Goal: Task Accomplishment & Management: Manage account settings

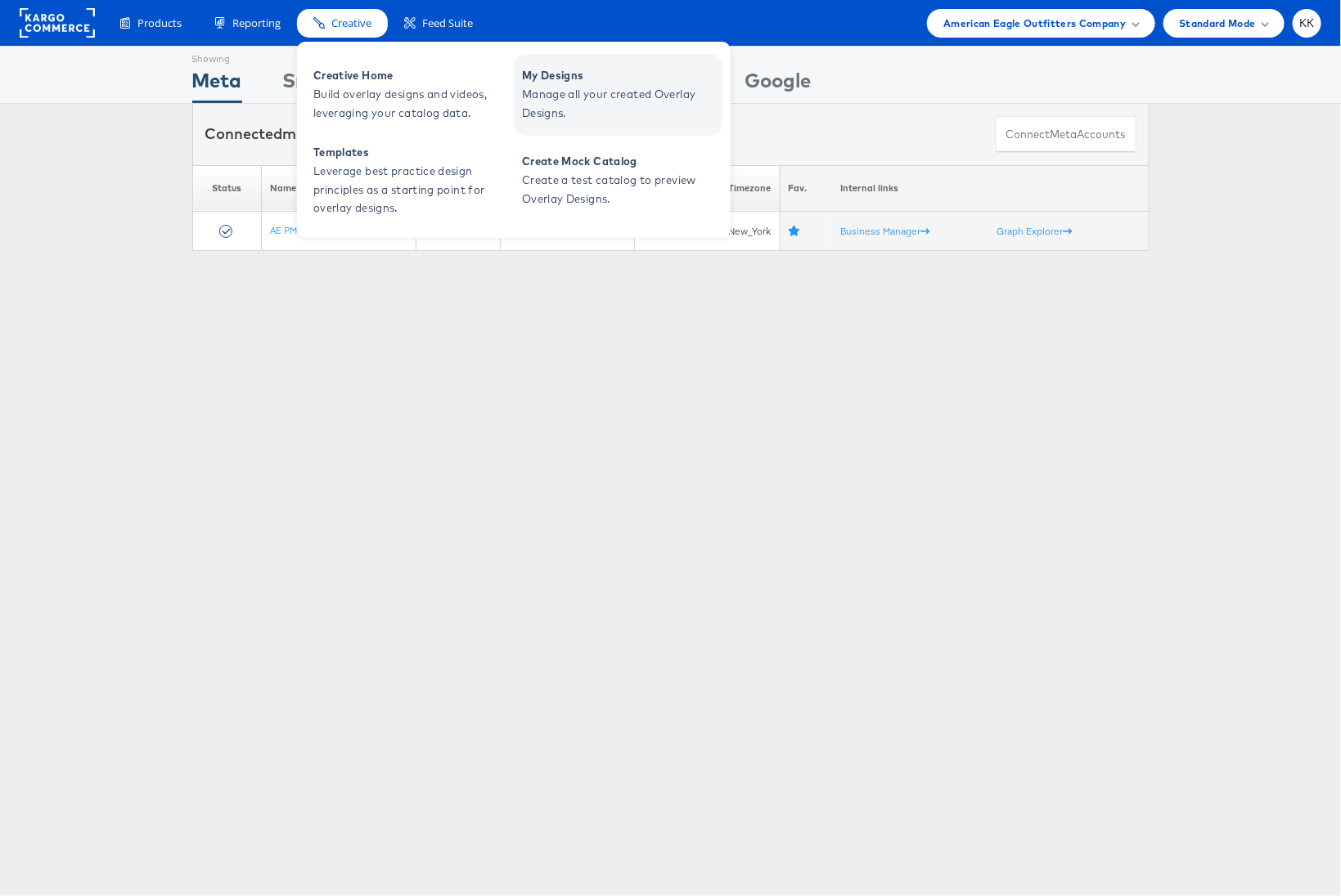
click at [559, 107] on span "Manage all your created Overlay Designs." at bounding box center [620, 103] width 196 height 38
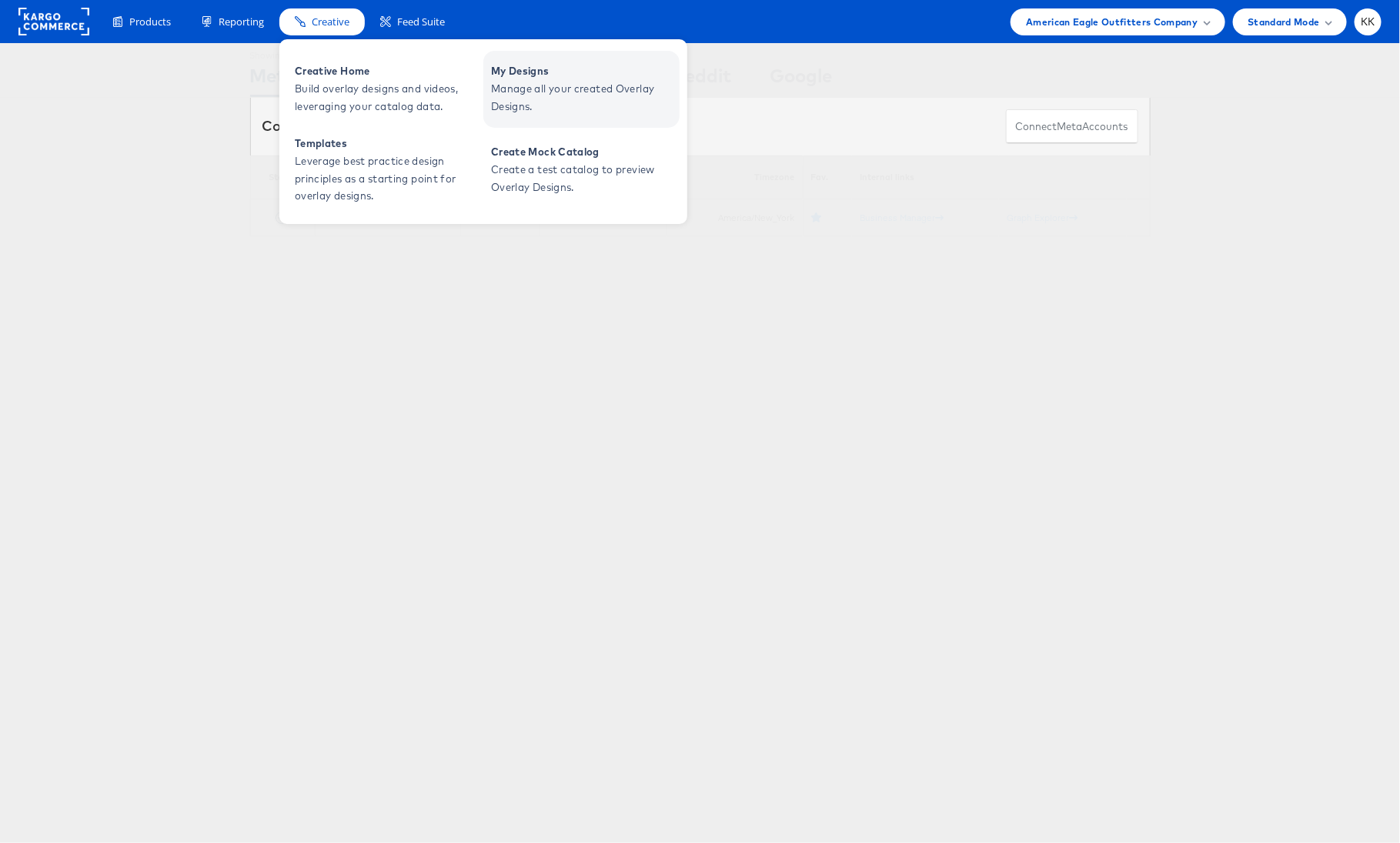
click at [518, 97] on span "Manage all your created Overlay Designs." at bounding box center [583, 97] width 184 height 36
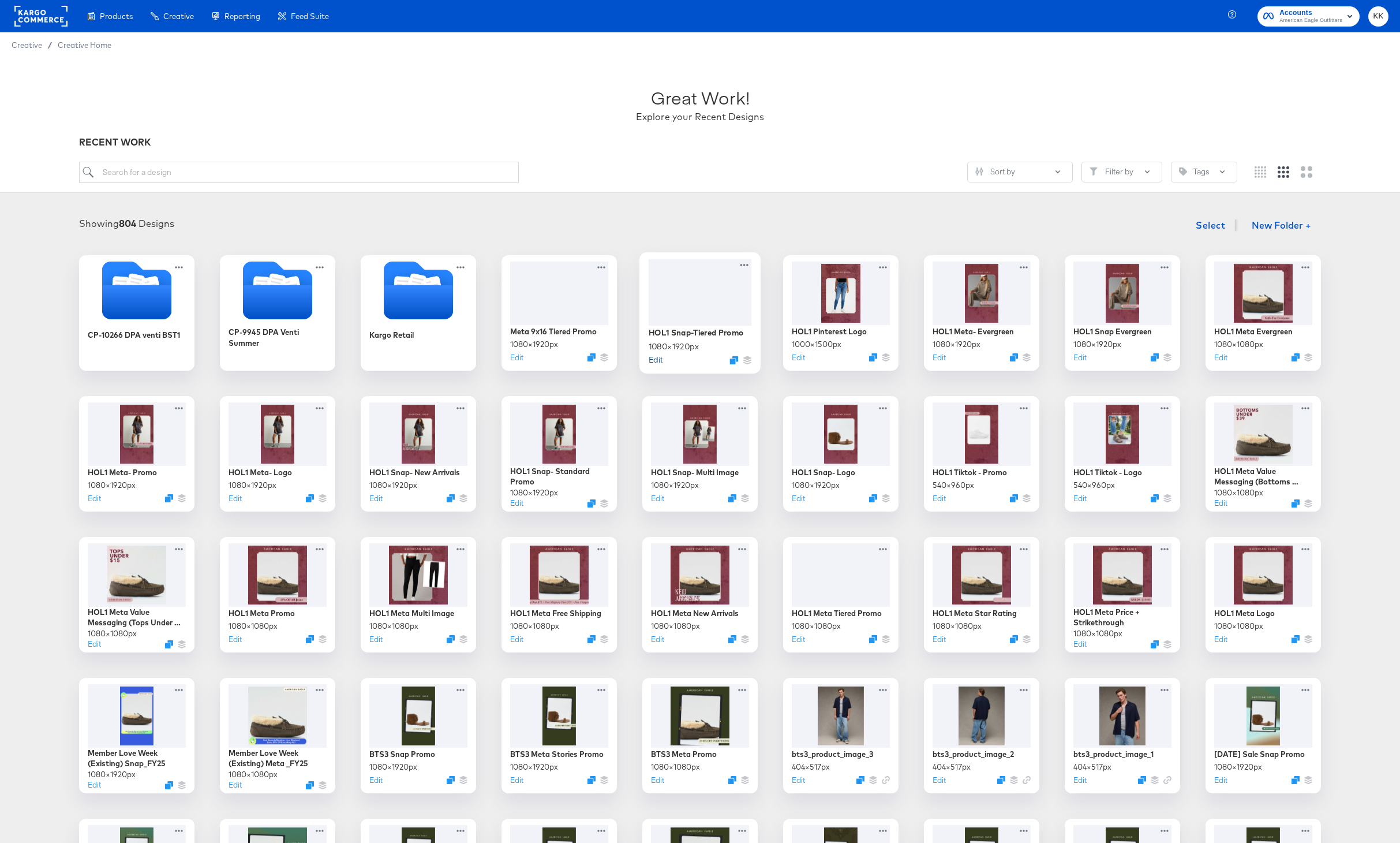
click at [654, 359] on button "Edit" at bounding box center [655, 359] width 14 height 11
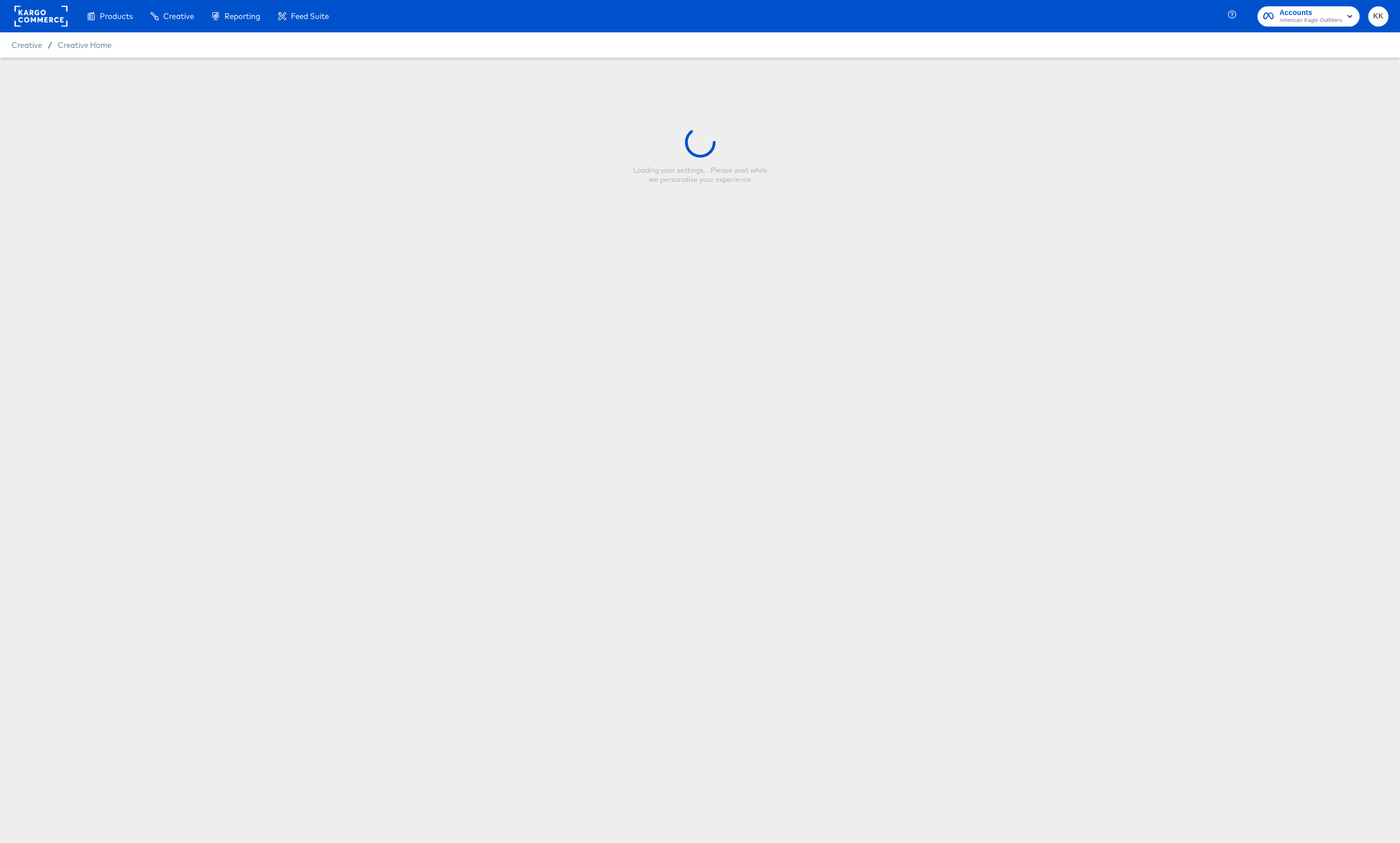
type input "HOL1 Snap-Tiered Promo"
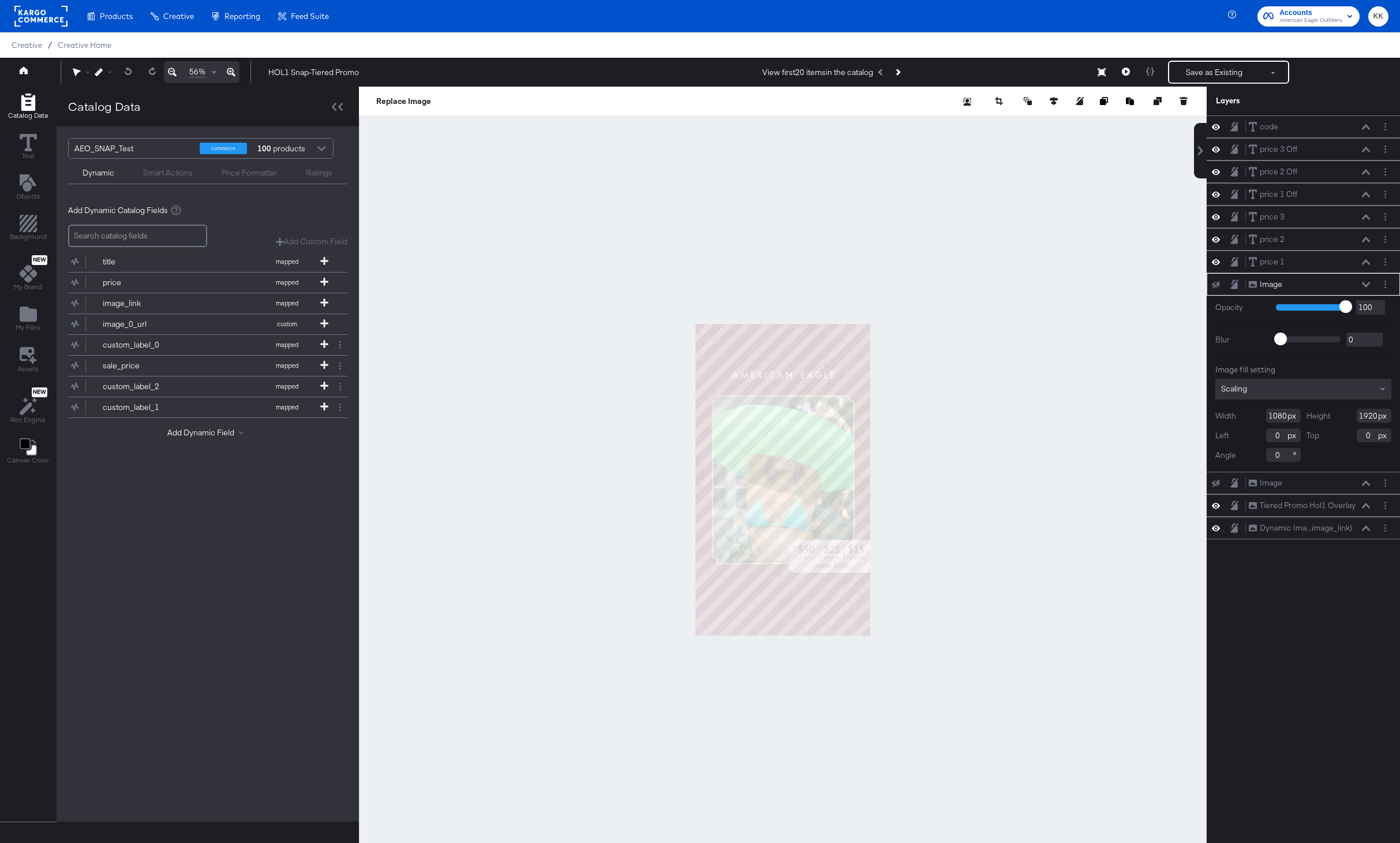
click at [229, 67] on icon at bounding box center [231, 72] width 8 height 14
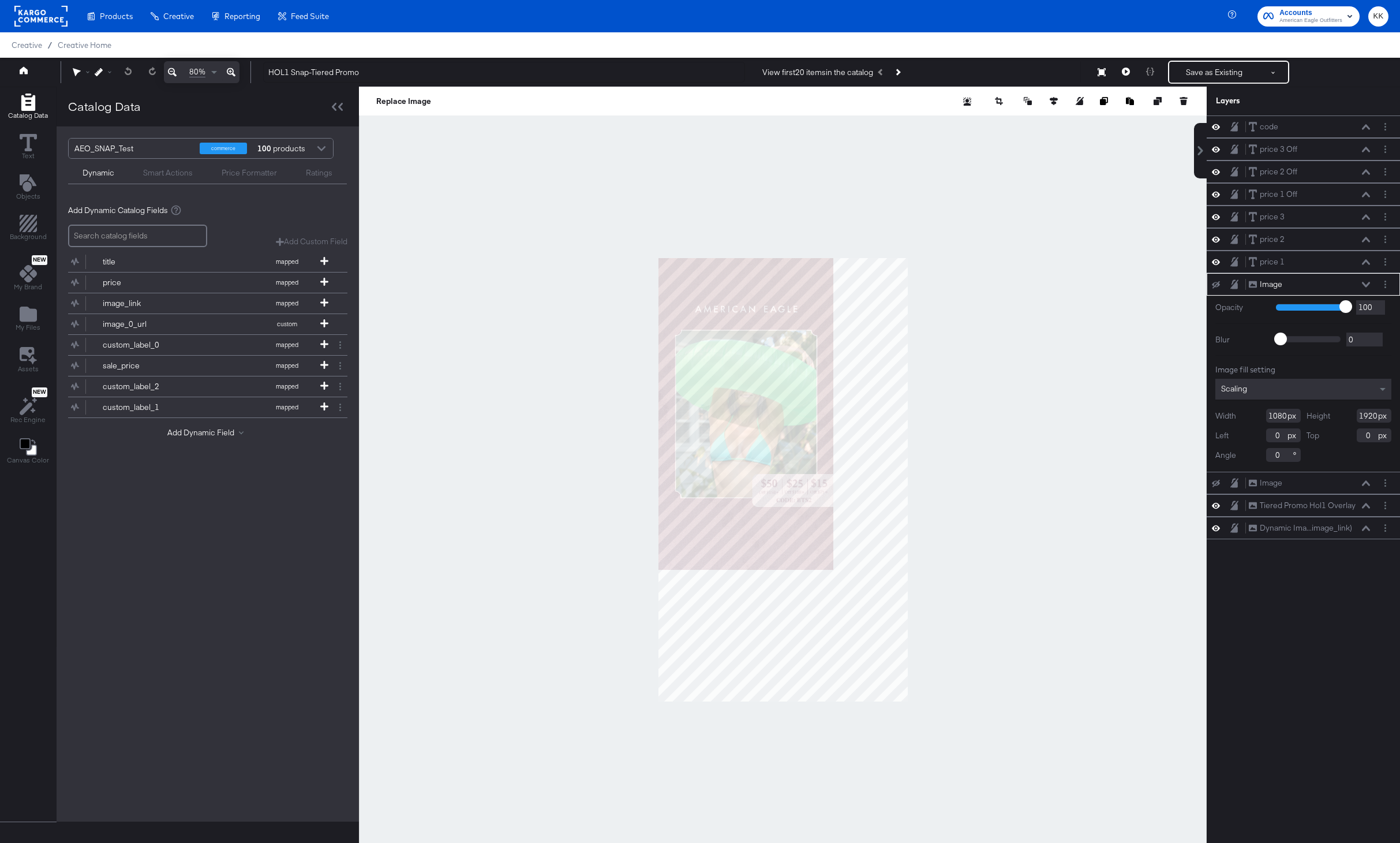
click at [229, 67] on icon at bounding box center [231, 72] width 8 height 14
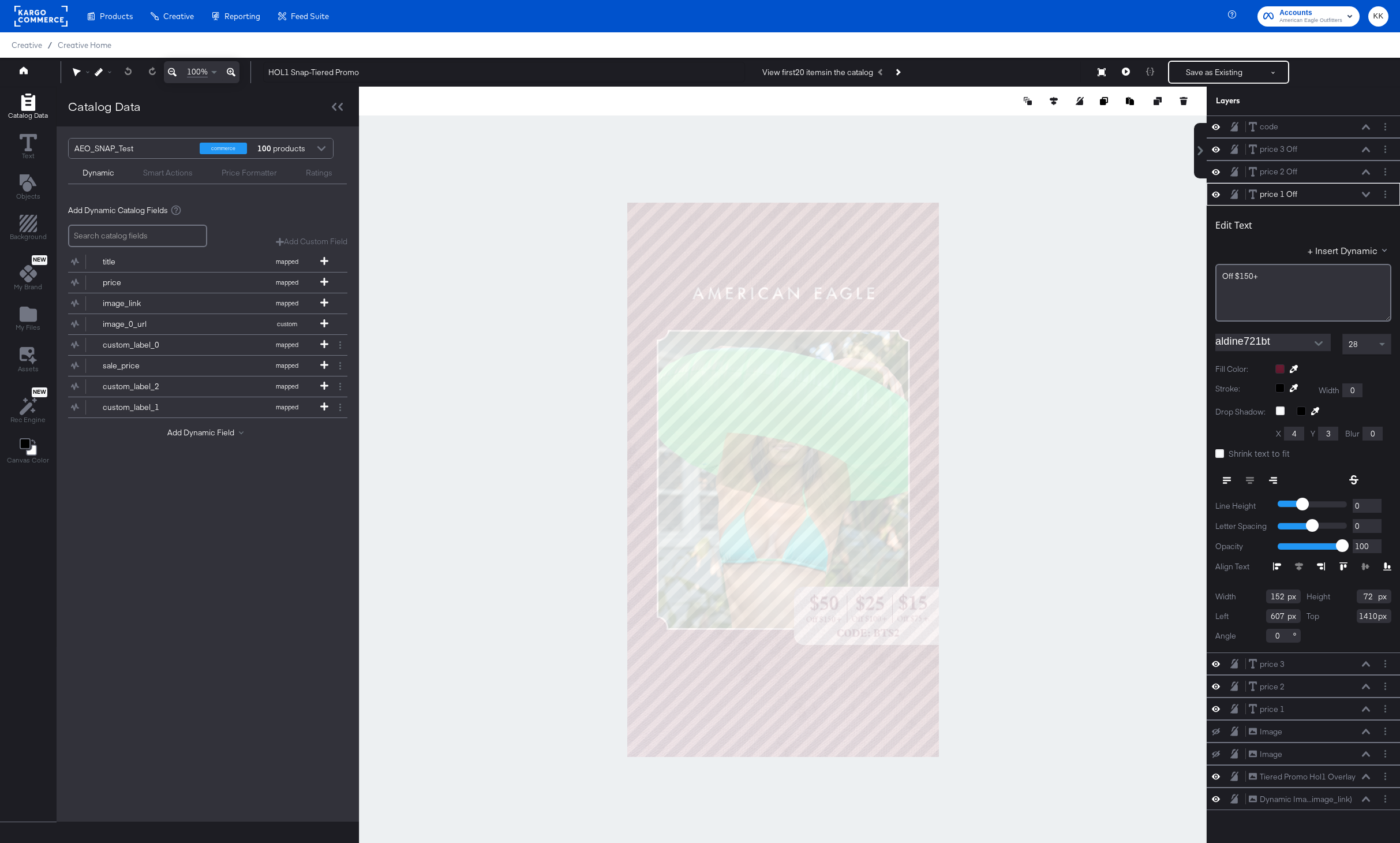
click at [571, 620] on div at bounding box center [783, 479] width 848 height 786
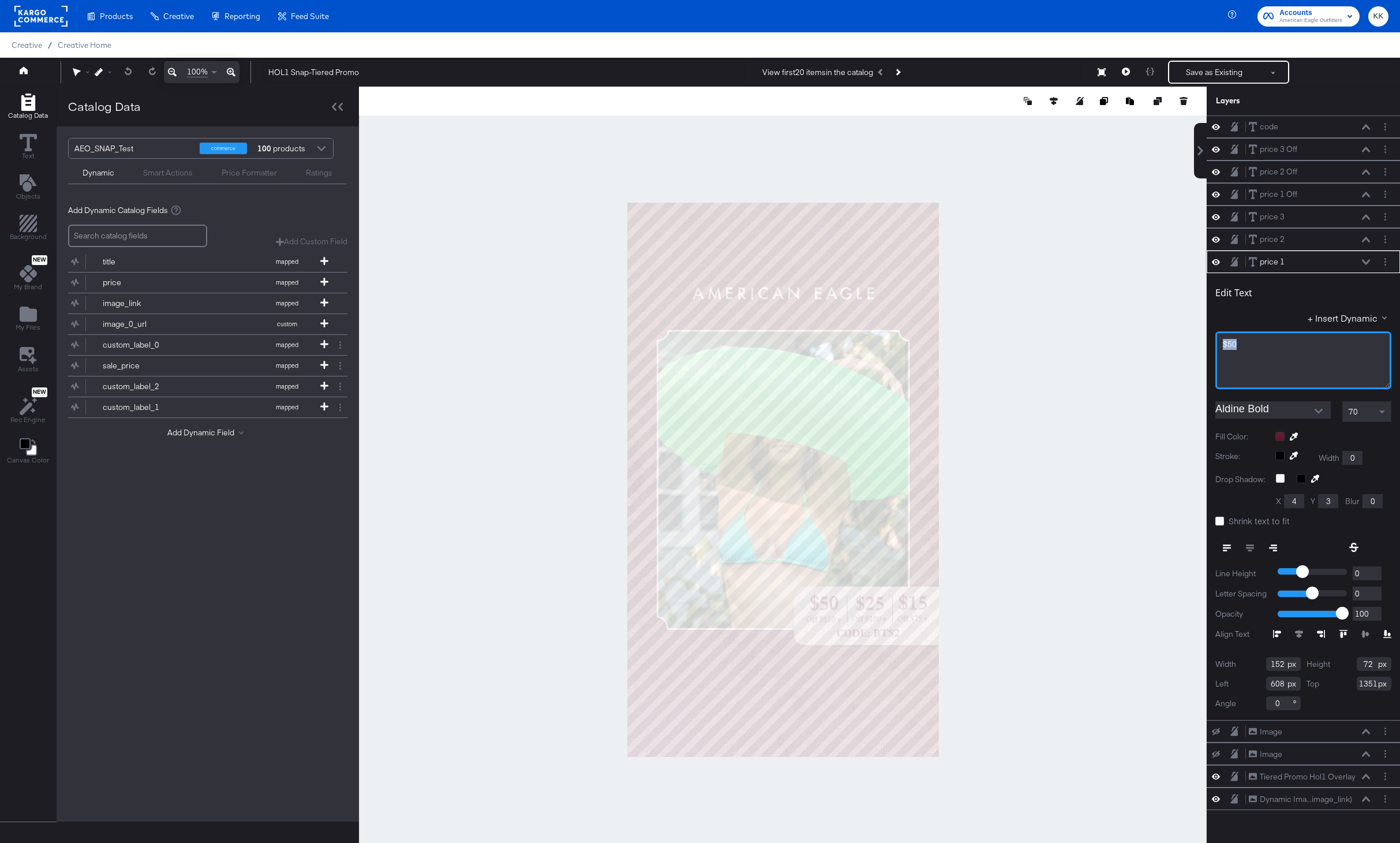
drag, startPoint x: 1244, startPoint y: 343, endPoint x: 1205, endPoint y: 343, distance: 39.0
click at [1206, 343] on div "code code price 3 Off price 3 Off price 2 Off price 2 Off price 1 Off price 1 O…" at bounding box center [1296, 484] width 208 height 739
click at [1111, 333] on div at bounding box center [783, 479] width 848 height 786
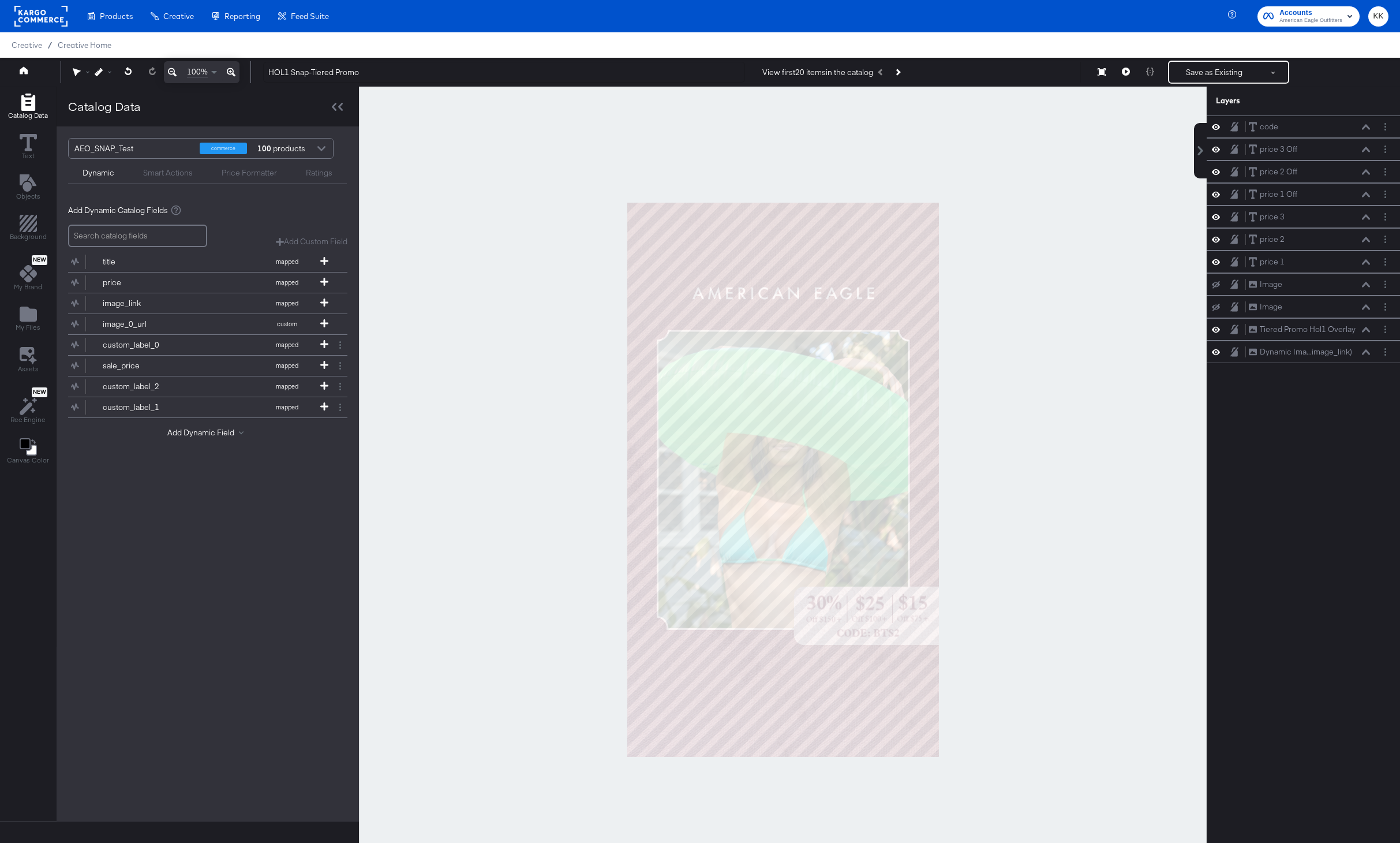
click at [227, 70] on icon at bounding box center [231, 72] width 8 height 14
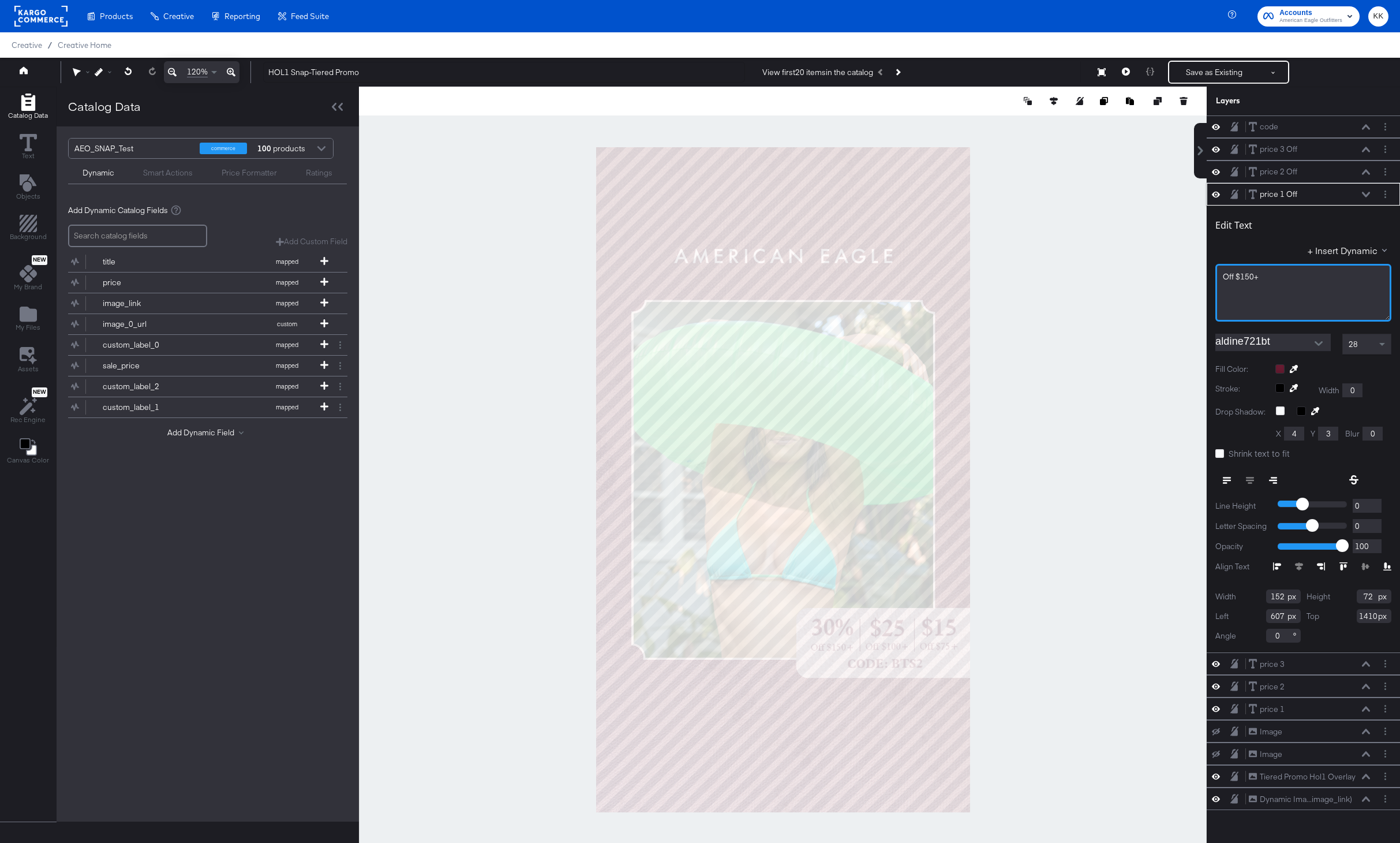
drag, startPoint x: 1251, startPoint y: 276, endPoint x: 1251, endPoint y: 320, distance: 44.0
click at [1251, 279] on span "Off $150+" at bounding box center [1240, 276] width 36 height 10
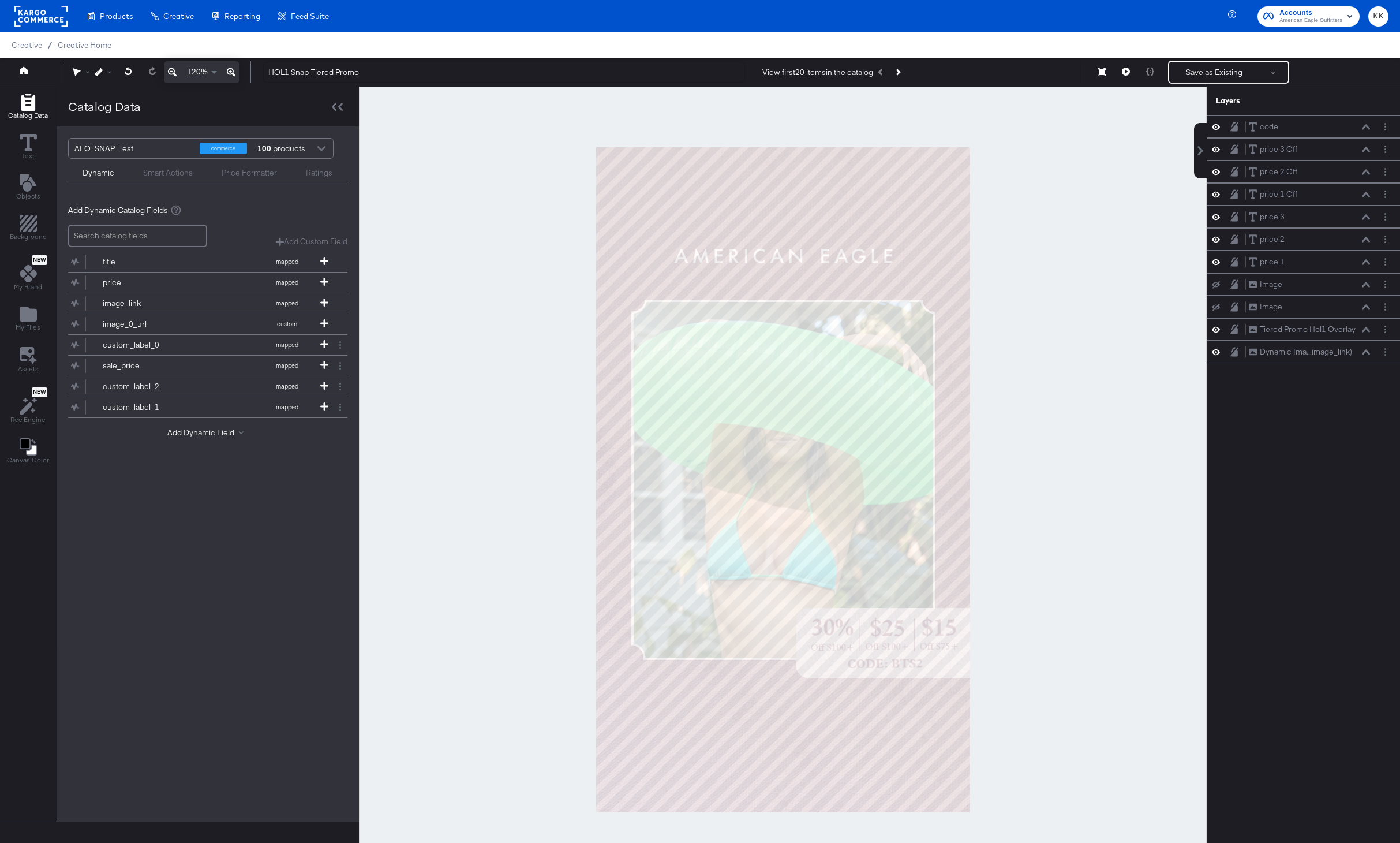
click at [1120, 350] on div at bounding box center [783, 479] width 848 height 786
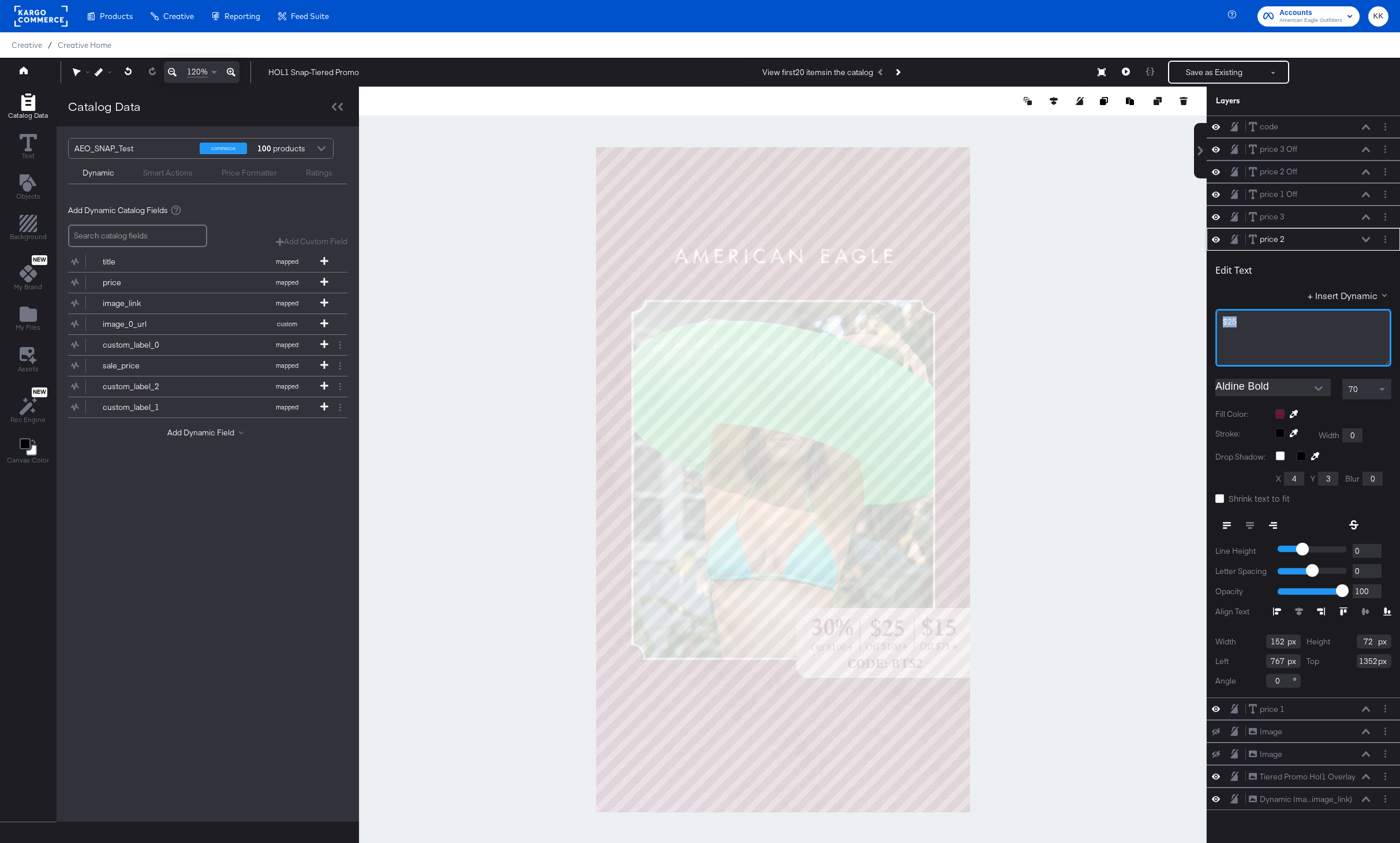
drag, startPoint x: 1236, startPoint y: 319, endPoint x: 1210, endPoint y: 319, distance: 26.0
click at [1210, 319] on div "Edit Text + Insert Dynamic $25 Aldine Bold 70 Fill Color: Stroke: Width 0 Drop …" at bounding box center [1303, 473] width 194 height 447
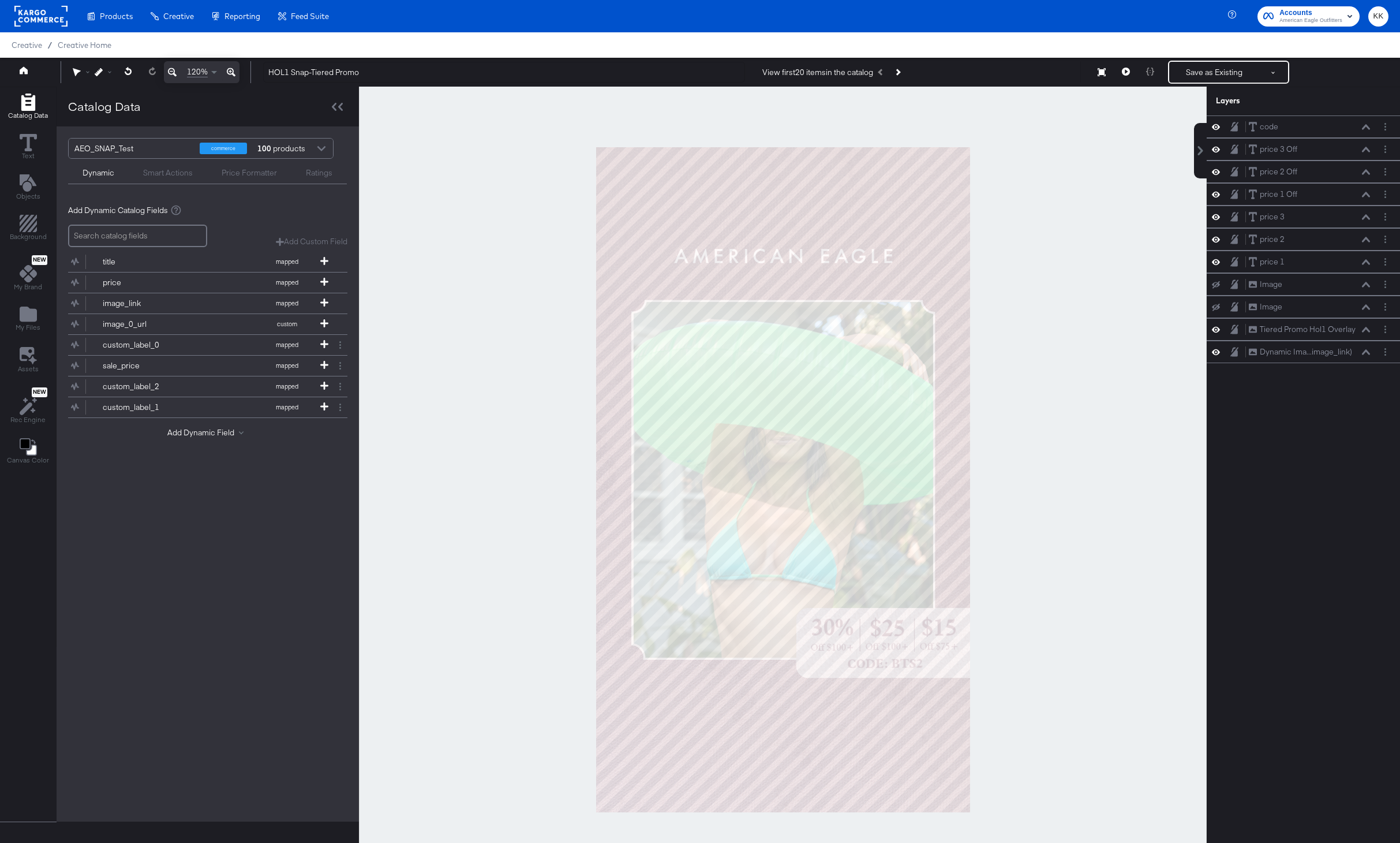
click at [1103, 327] on div at bounding box center [783, 479] width 848 height 786
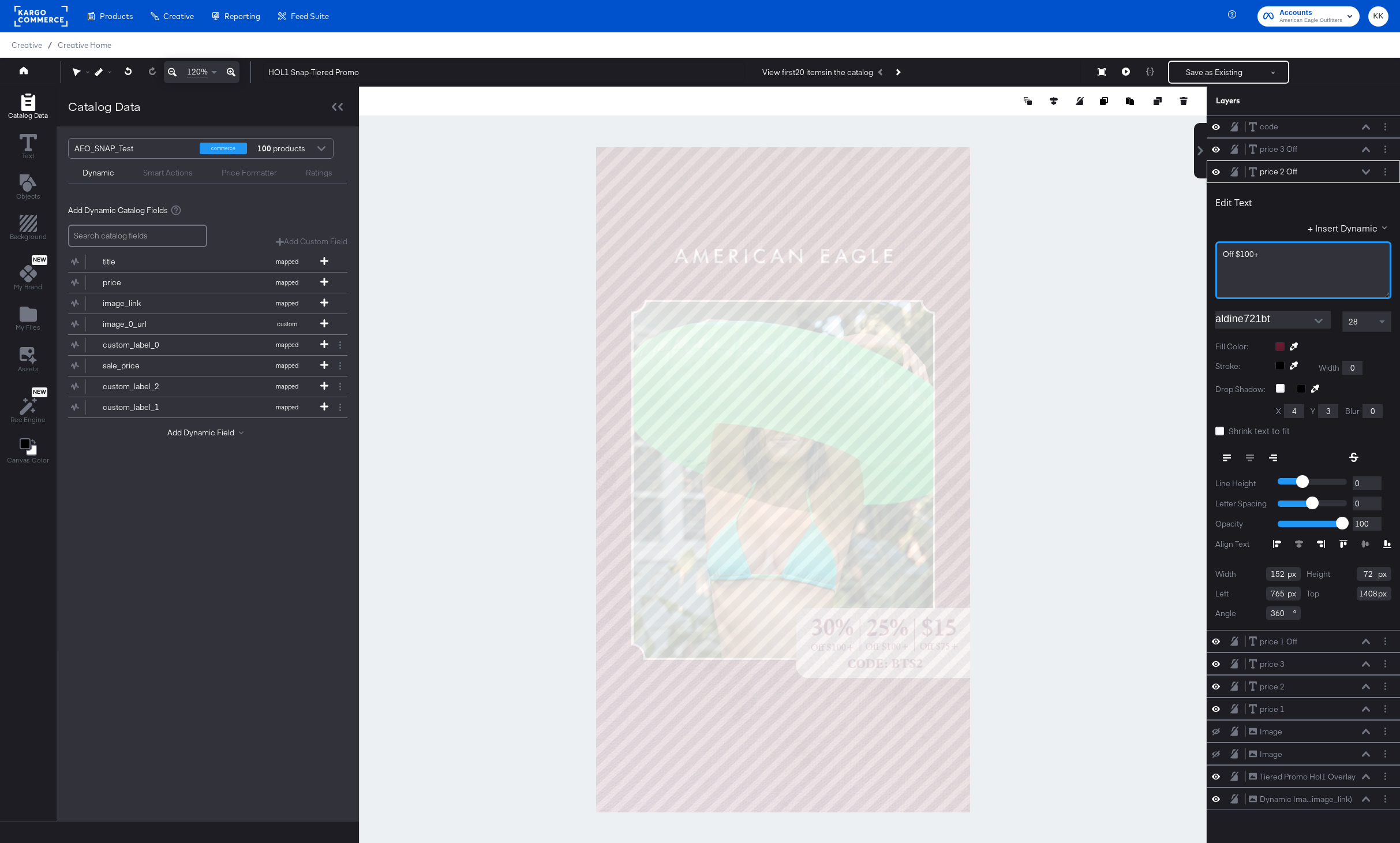
click at [1251, 254] on span "Off $100+" at bounding box center [1240, 254] width 36 height 10
click at [1135, 284] on div at bounding box center [783, 479] width 848 height 786
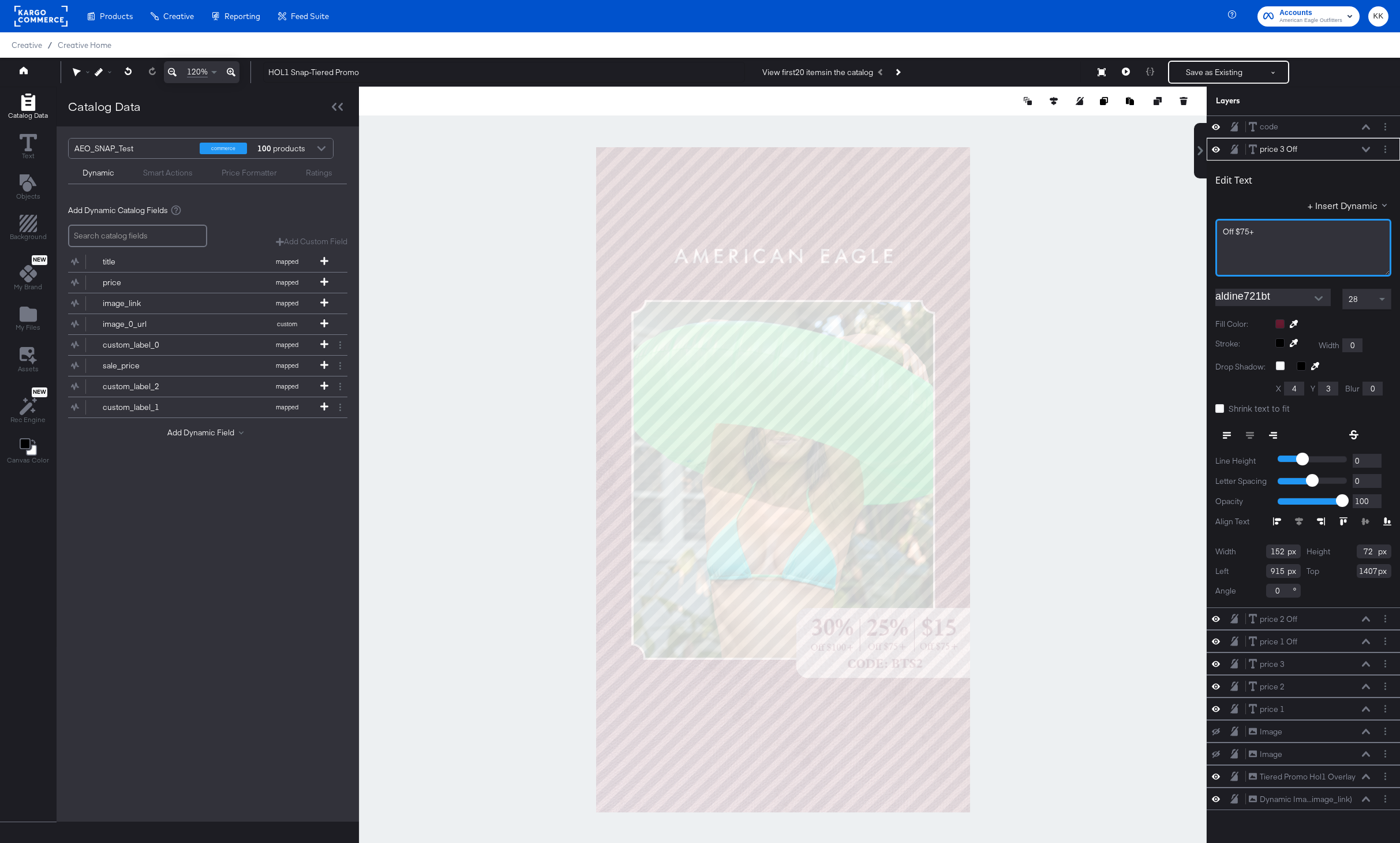
drag, startPoint x: 1246, startPoint y: 230, endPoint x: 1252, endPoint y: 249, distance: 19.9
click at [1246, 231] on span "Off $75+" at bounding box center [1238, 231] width 31 height 10
click at [1120, 512] on div at bounding box center [783, 479] width 848 height 786
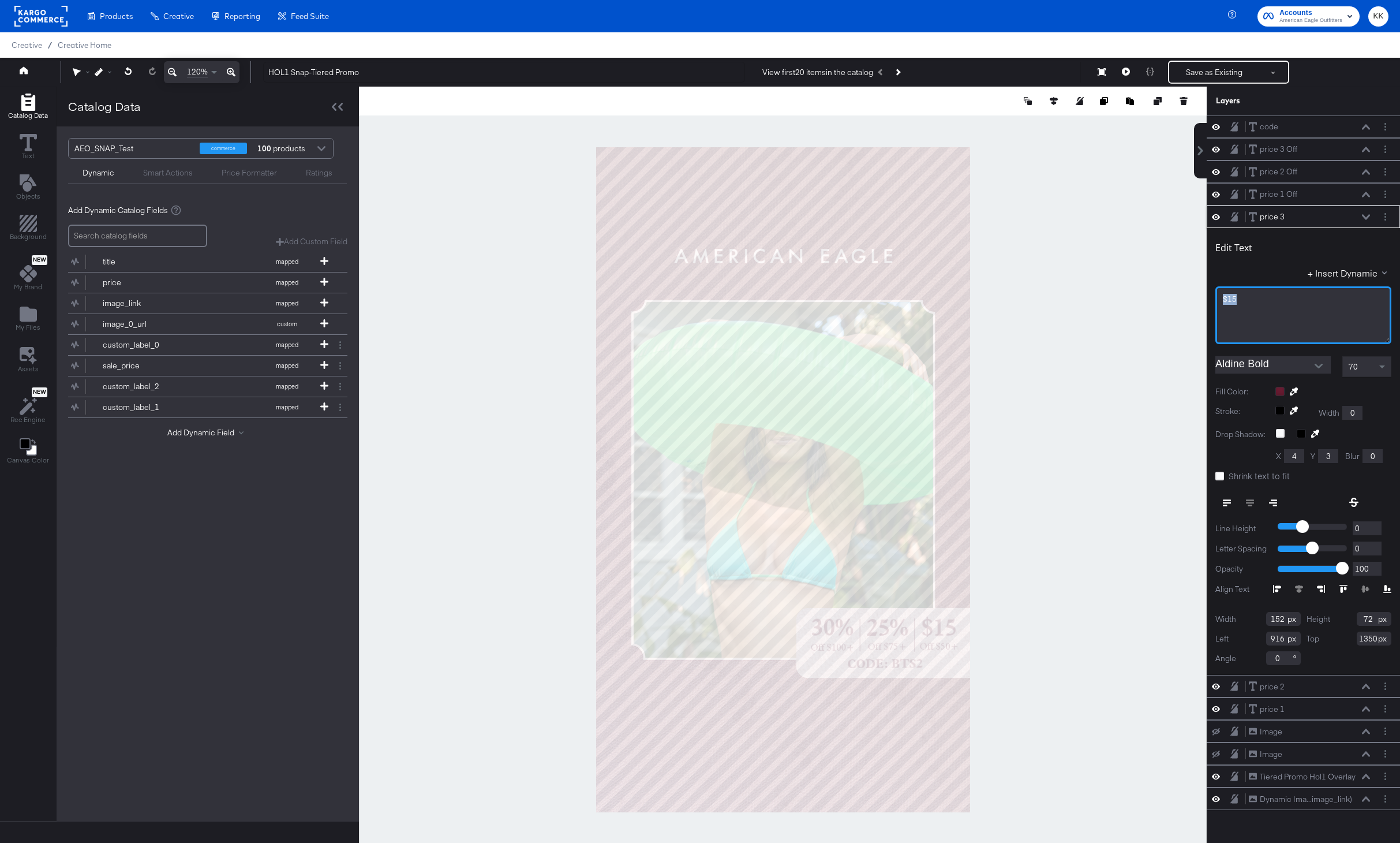
drag, startPoint x: 1247, startPoint y: 299, endPoint x: 1198, endPoint y: 299, distance: 49.0
click at [1198, 299] on div "code code price 3 Off price 3 Off price 2 Off price 2 Off price 1 Off price 1 O…" at bounding box center [1296, 484] width 208 height 739
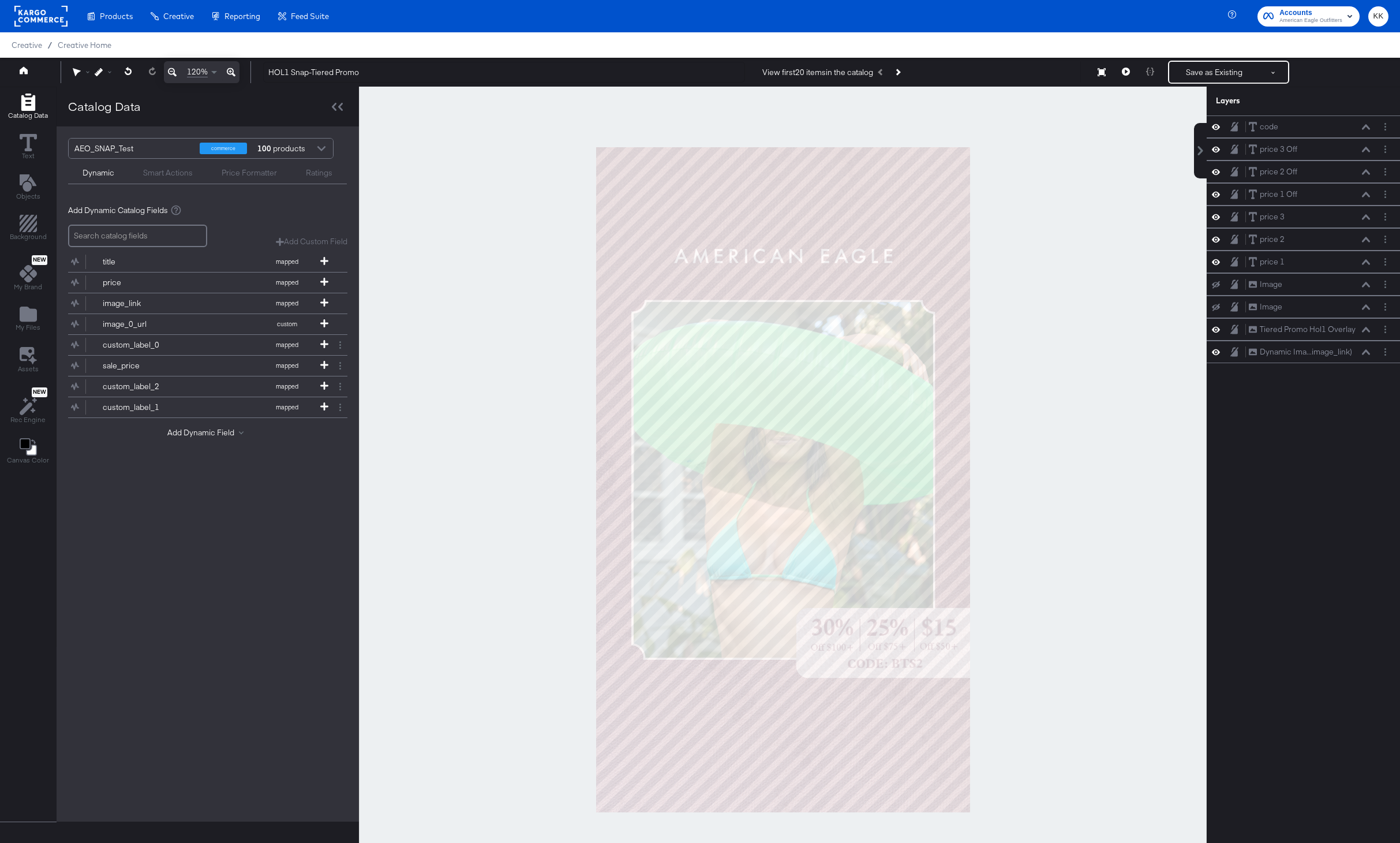
click at [1086, 334] on div at bounding box center [783, 479] width 848 height 786
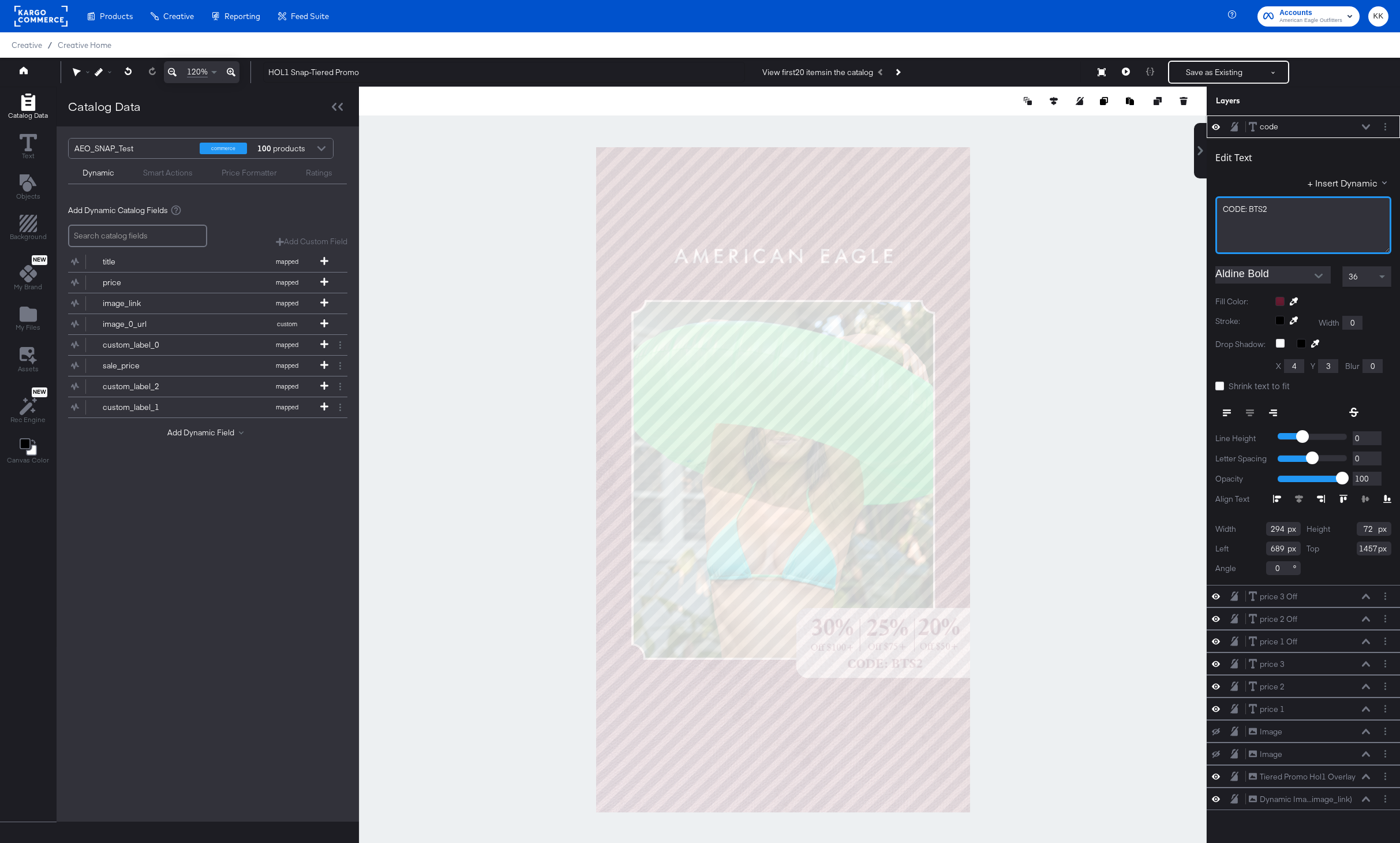
click at [1293, 213] on div "CODE: BTS2" at bounding box center [1303, 209] width 161 height 11
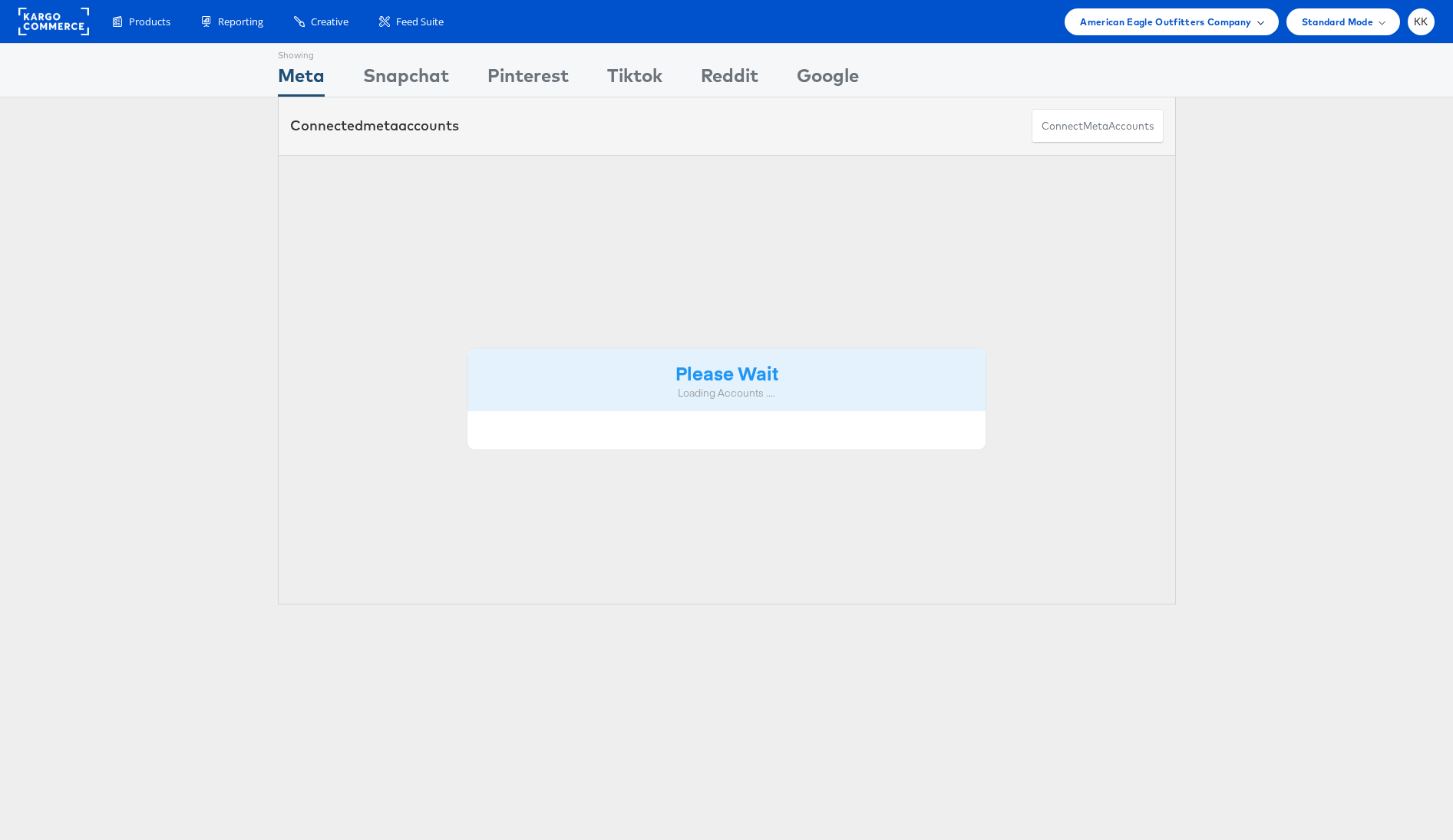
click at [1246, 24] on span "American Eagle Outfitters Company" at bounding box center [1165, 22] width 171 height 16
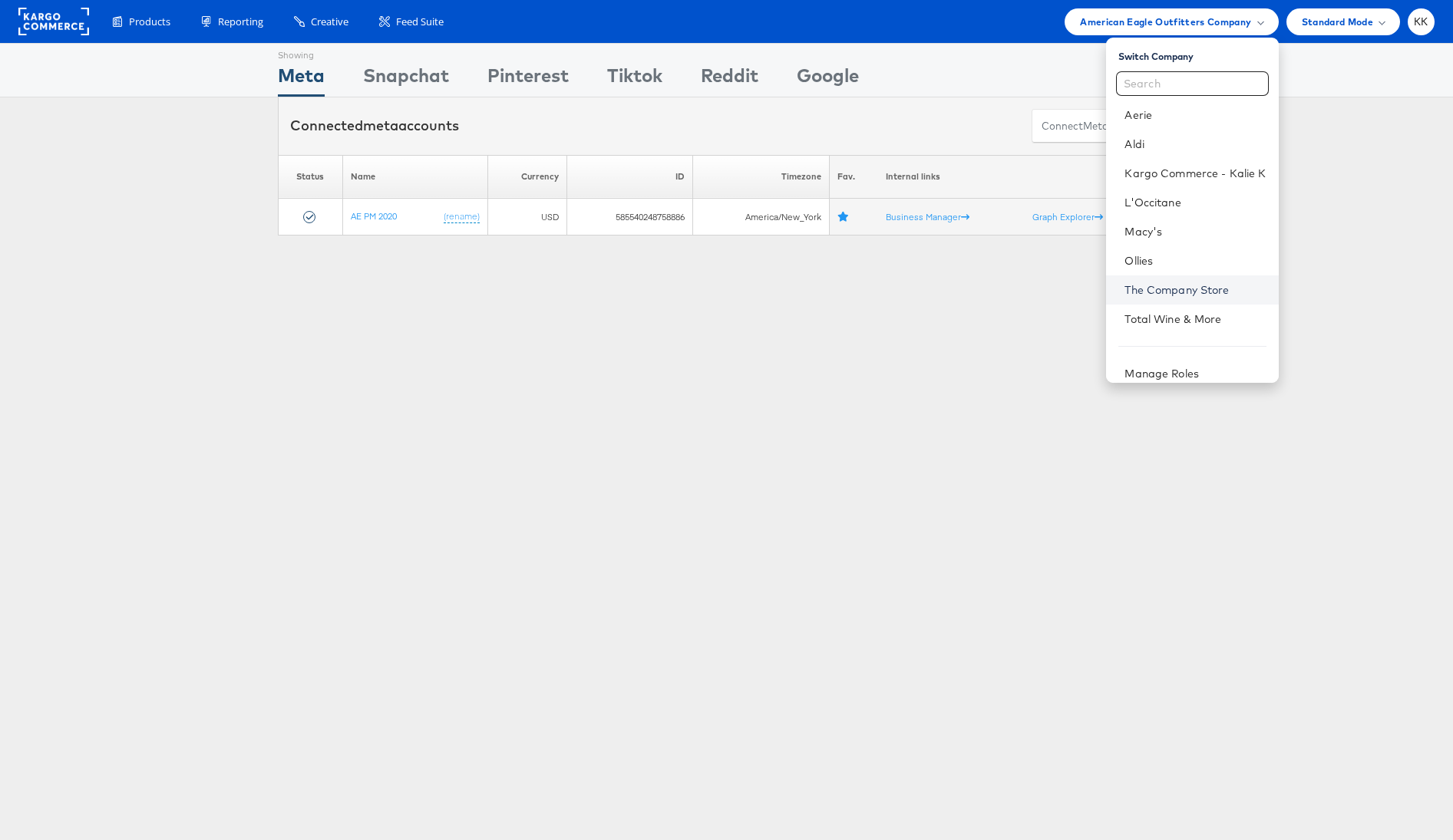
click at [1187, 291] on link "The Company Store" at bounding box center [1195, 290] width 141 height 16
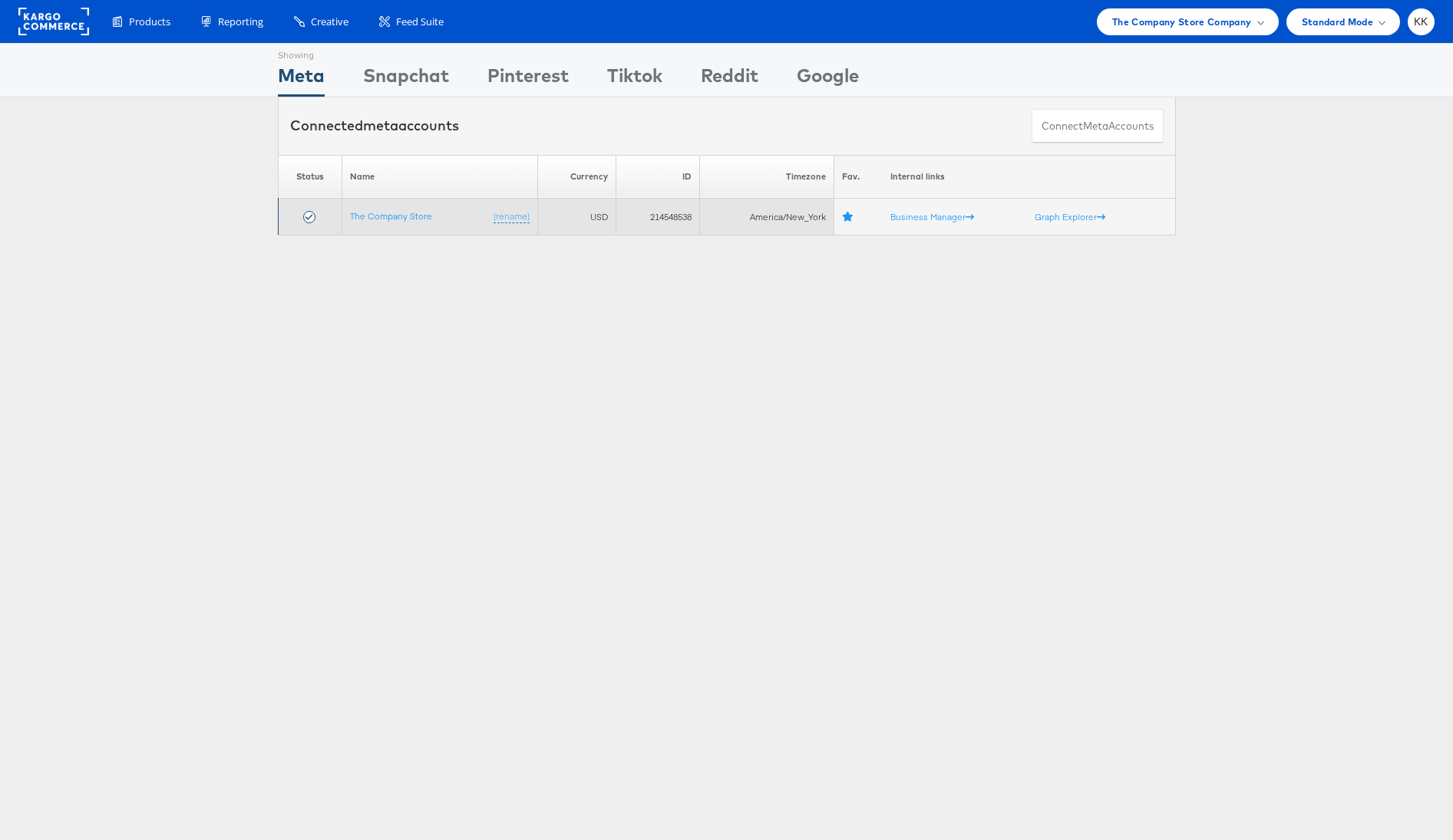
click at [400, 221] on td "The Company Store (rename)" at bounding box center [440, 217] width 196 height 36
click at [386, 216] on link "The Company Store" at bounding box center [391, 216] width 82 height 11
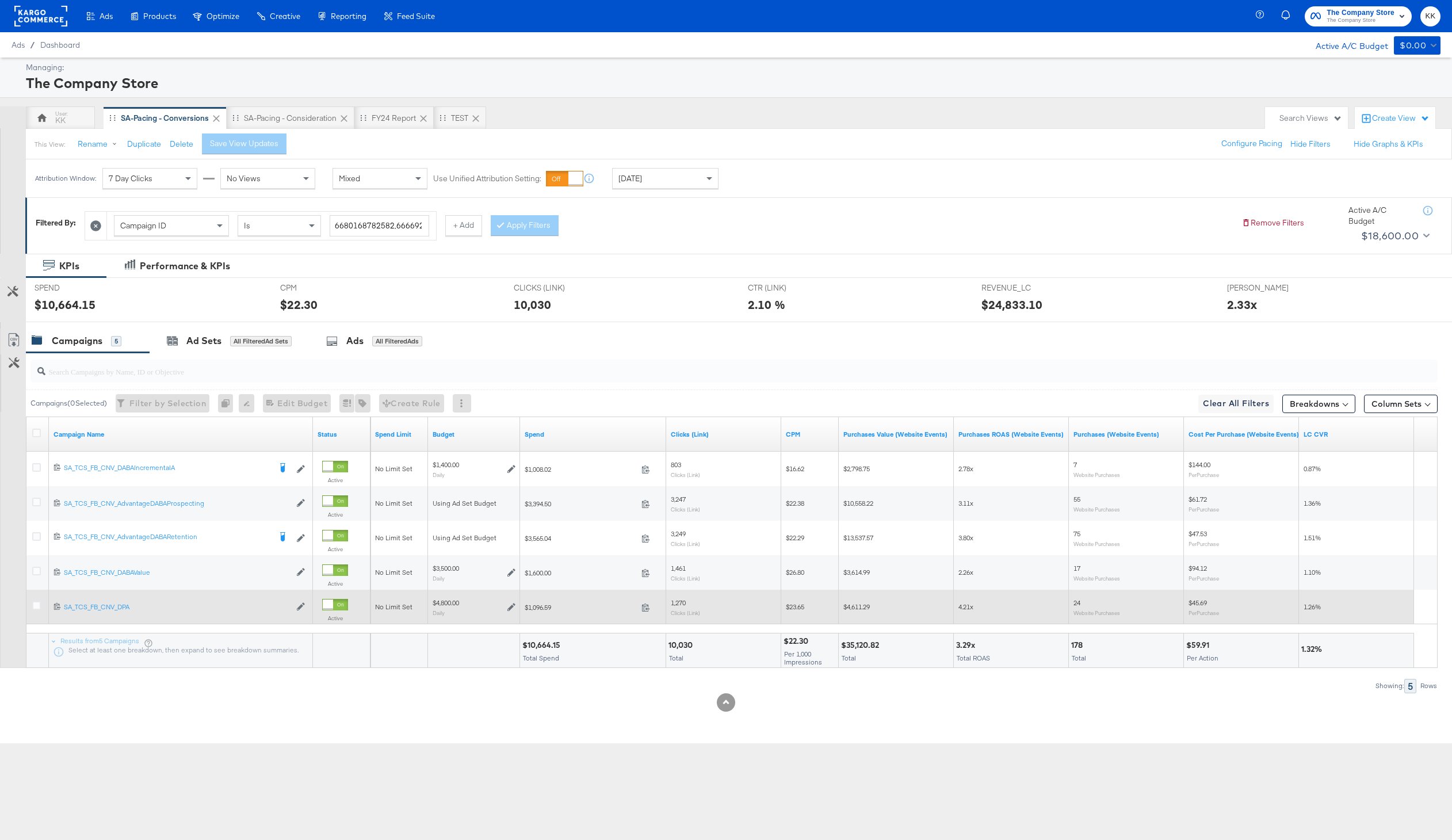
click at [27, 607] on div at bounding box center [38, 607] width 21 height 21
click at [34, 607] on icon at bounding box center [36, 605] width 8 height 8
click at [0, 0] on input "checkbox" at bounding box center [0, 0] width 0 height 0
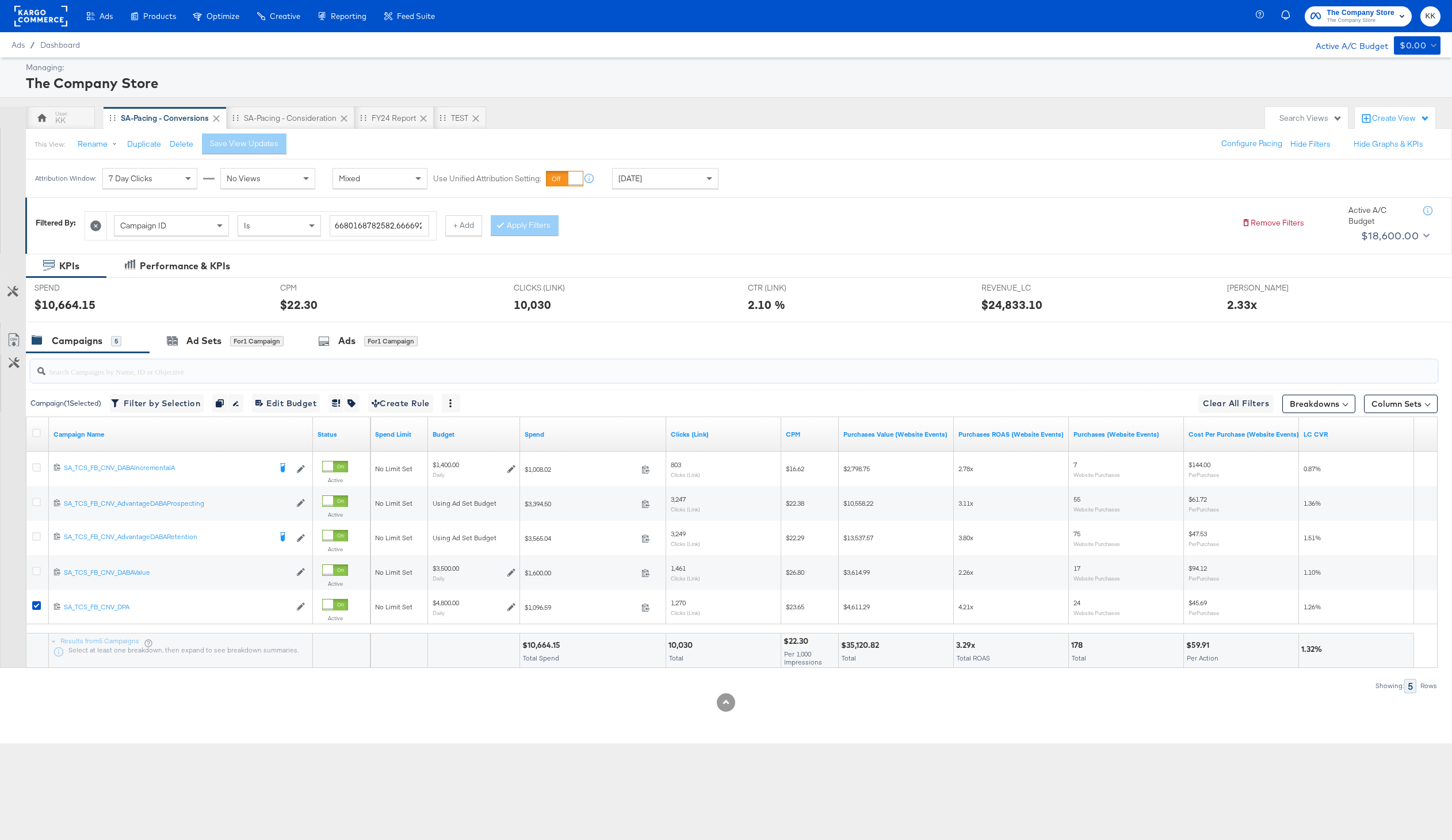
click at [191, 359] on input "search" at bounding box center [676, 366] width 1260 height 23
click at [199, 339] on div "Ad Sets" at bounding box center [204, 340] width 35 height 13
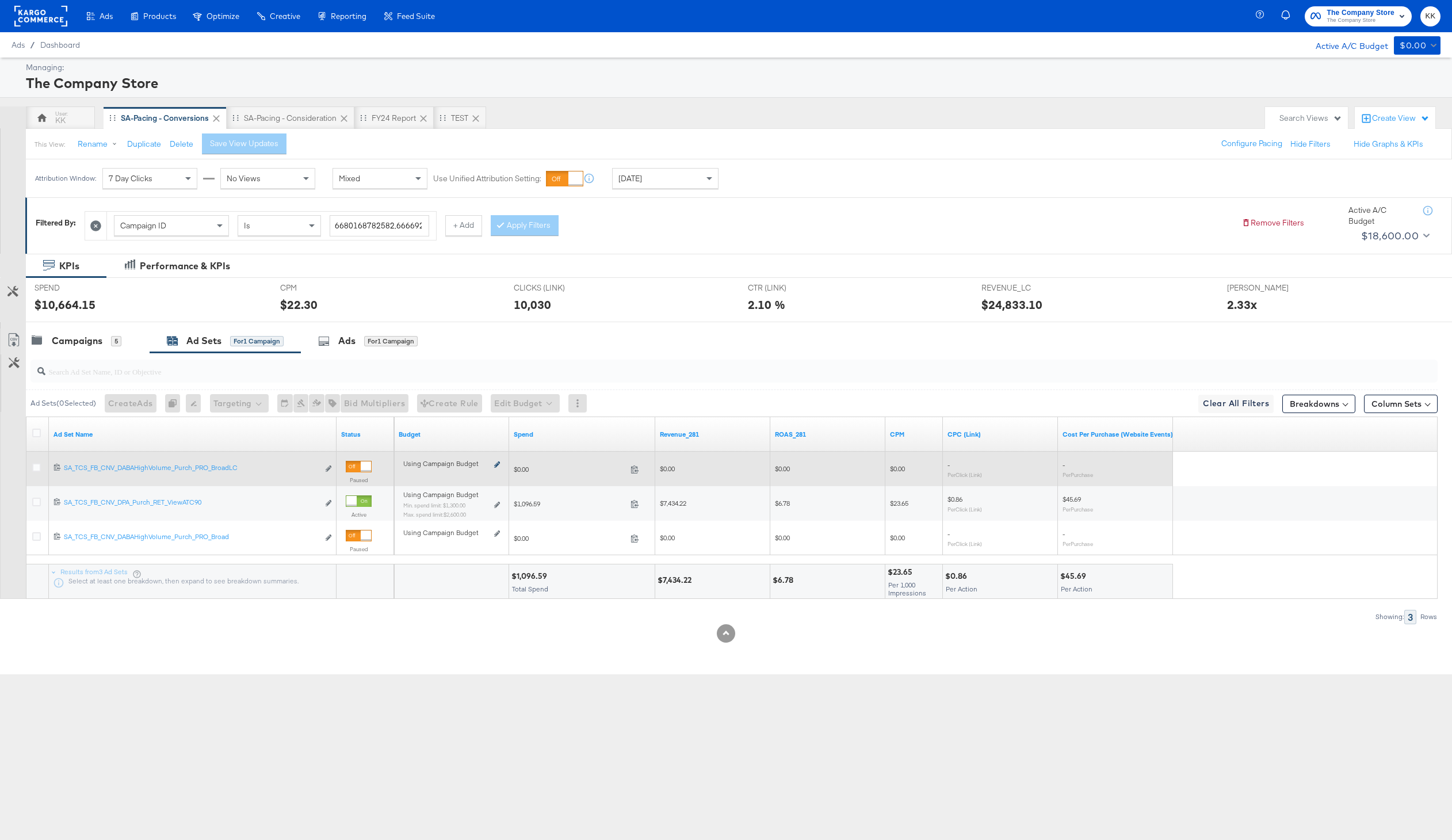
click at [496, 462] on icon at bounding box center [497, 465] width 6 height 6
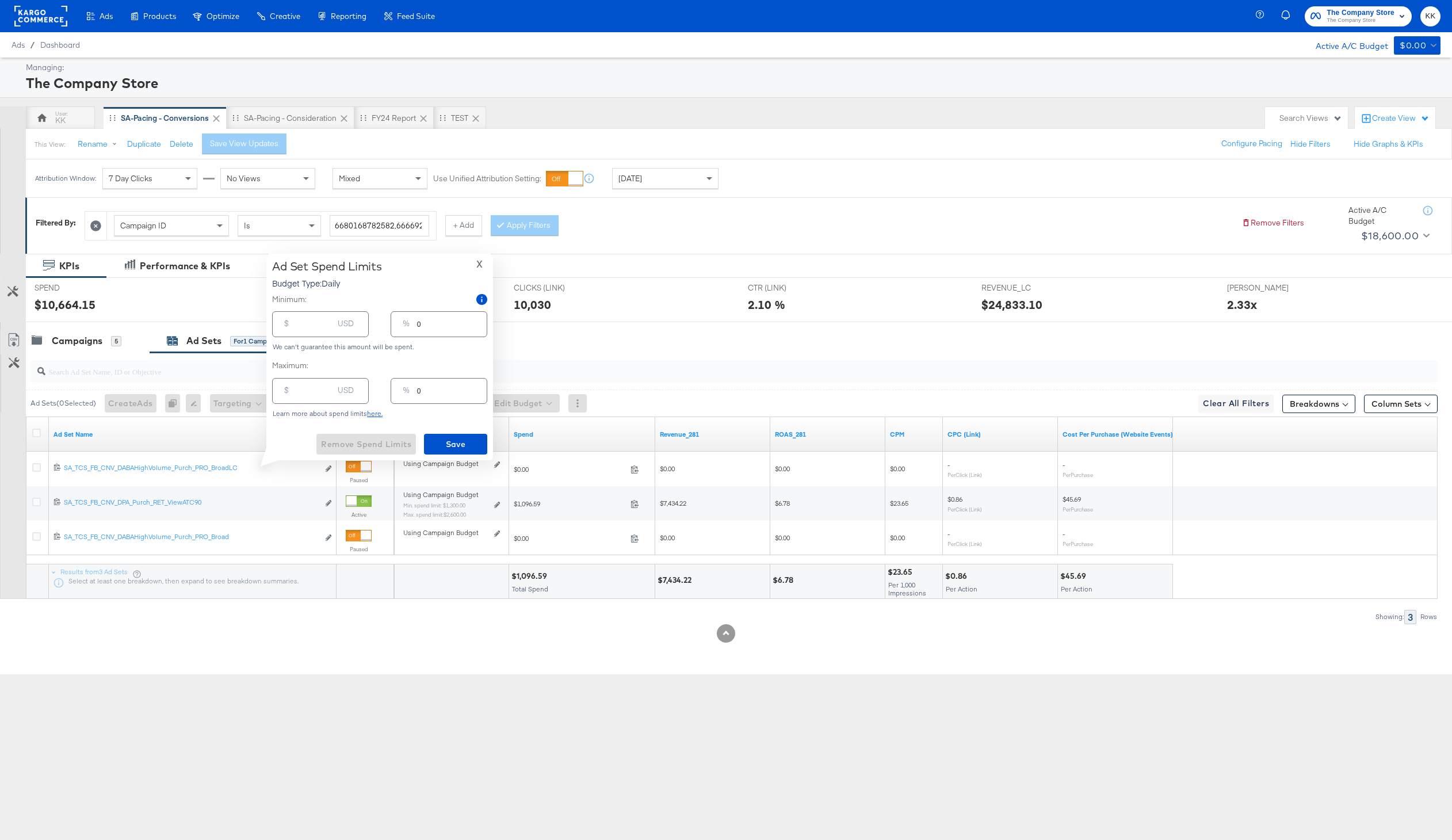
click at [479, 266] on span "X" at bounding box center [479, 264] width 6 height 16
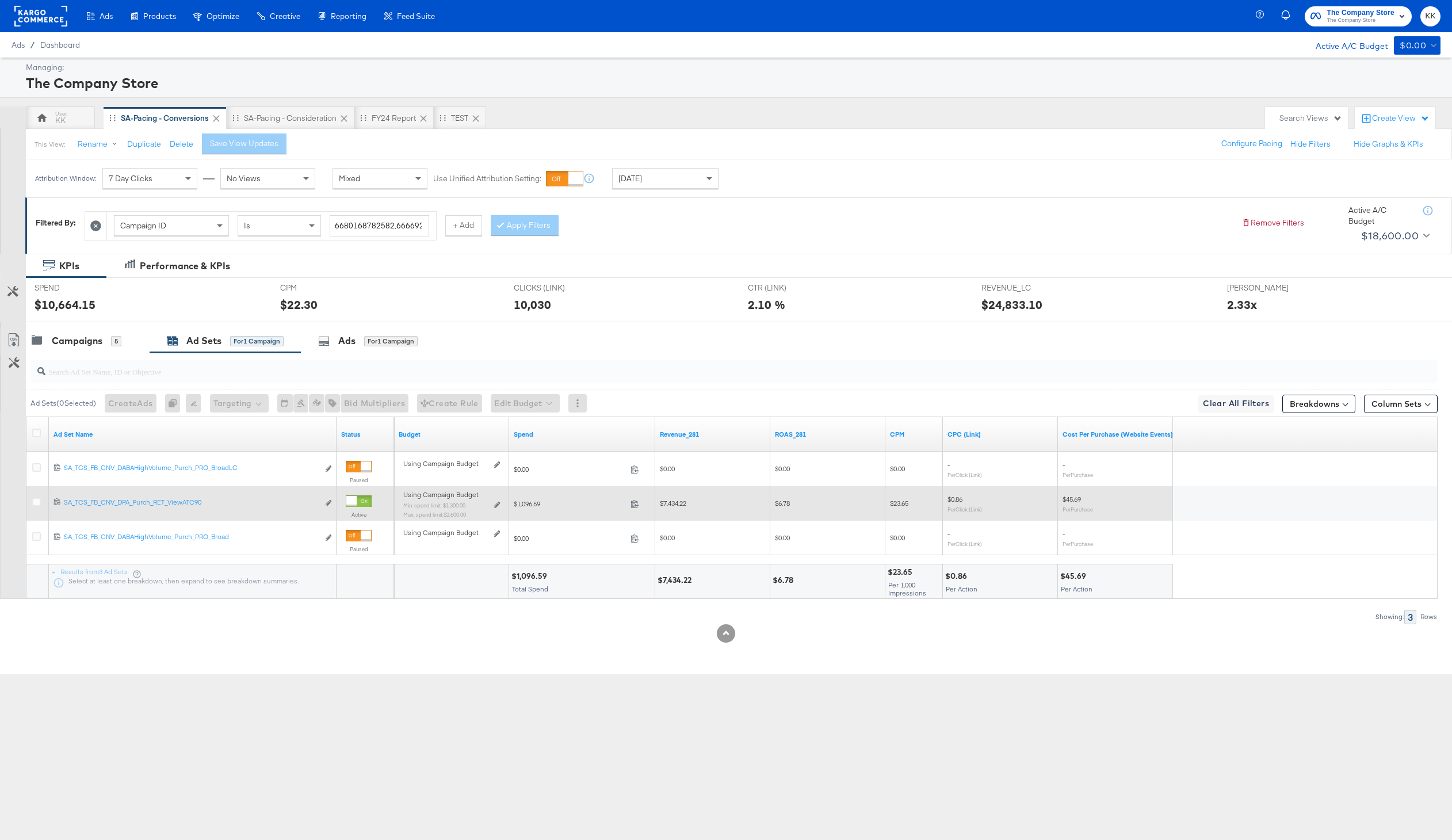
click at [497, 496] on div "Using Campaign Budget Min. spend limit: $1,300.00 Max. spend limit : $2,600.00 …" at bounding box center [452, 509] width 97 height 27
click at [497, 504] on icon at bounding box center [497, 505] width 6 height 6
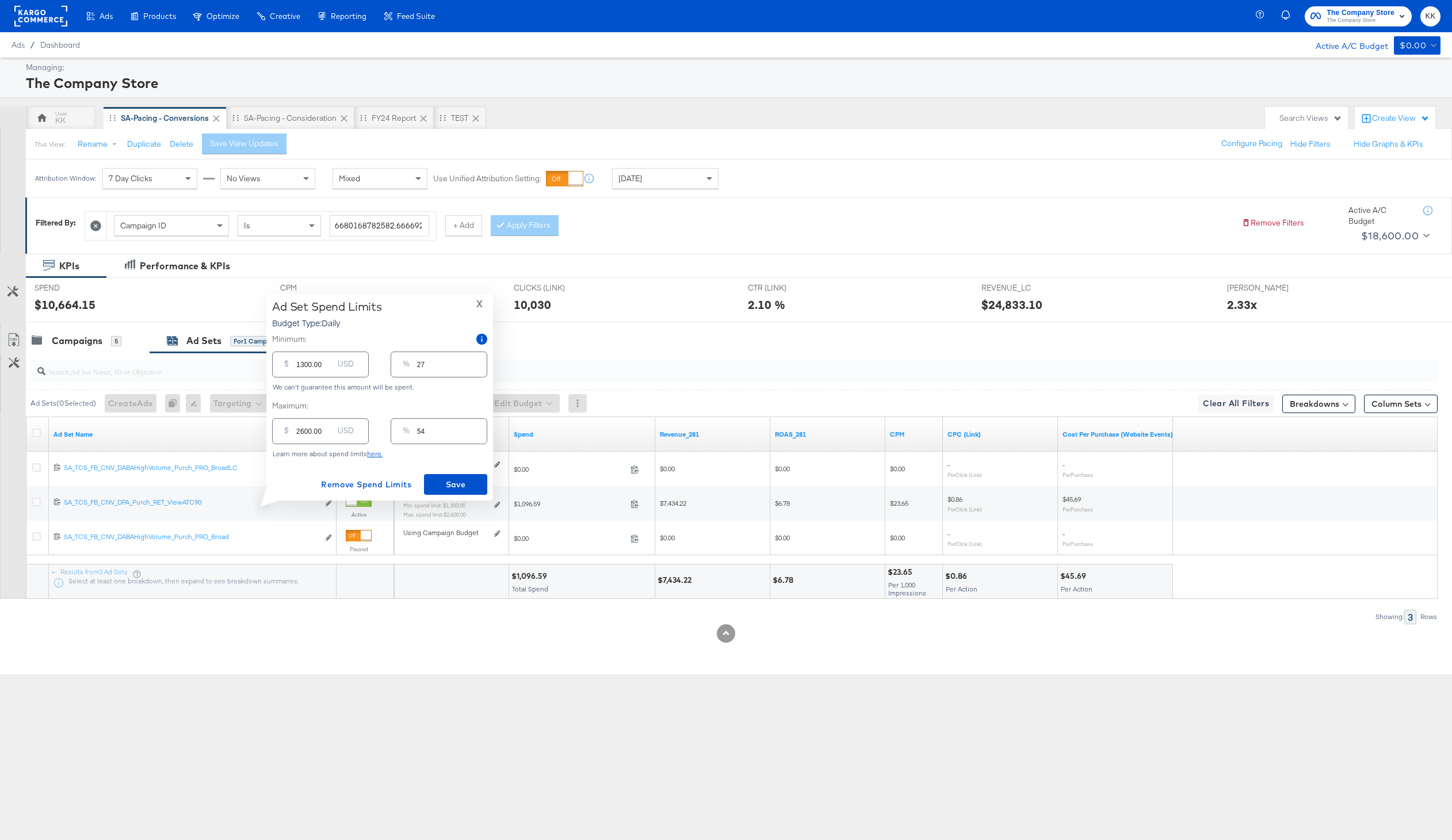
click at [303, 363] on input "1300.00" at bounding box center [314, 360] width 37 height 25
type input "100.00"
type input "2"
type input "1700.00"
type input "35"
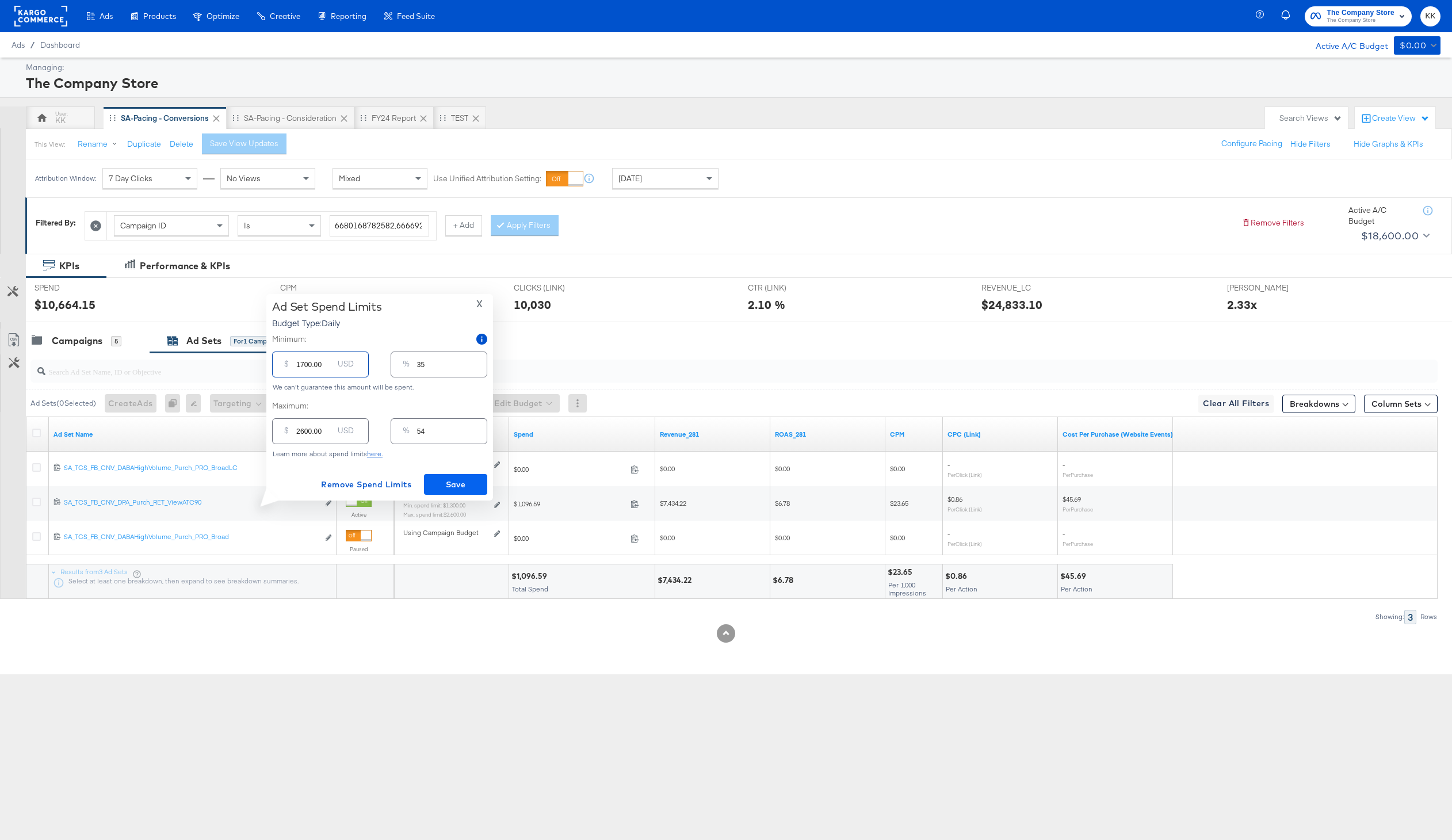
type input "1700.00"
click at [464, 483] on span "Save" at bounding box center [455, 485] width 54 height 14
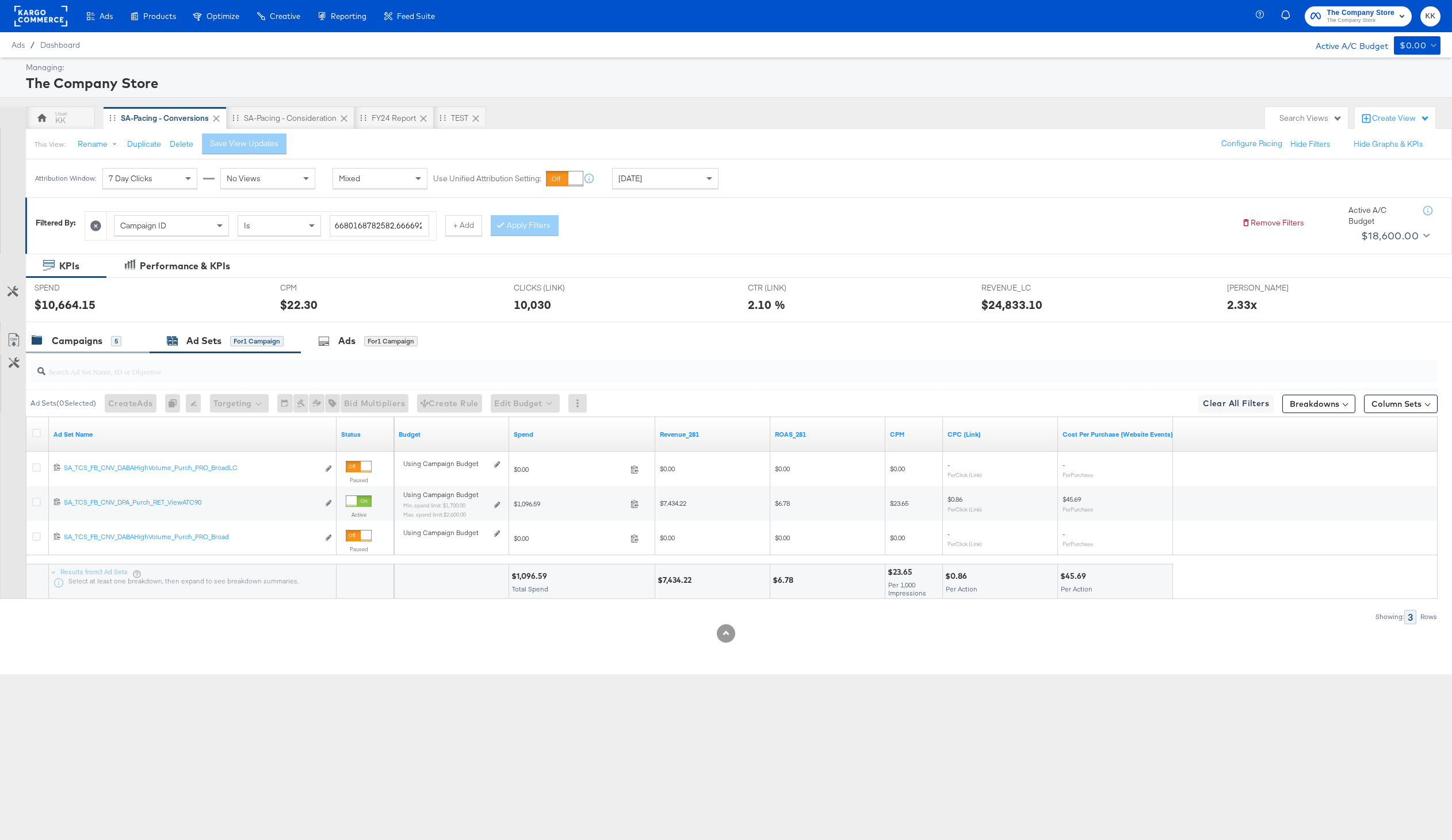
click at [79, 331] on div "Campaigns 5" at bounding box center [88, 341] width 123 height 25
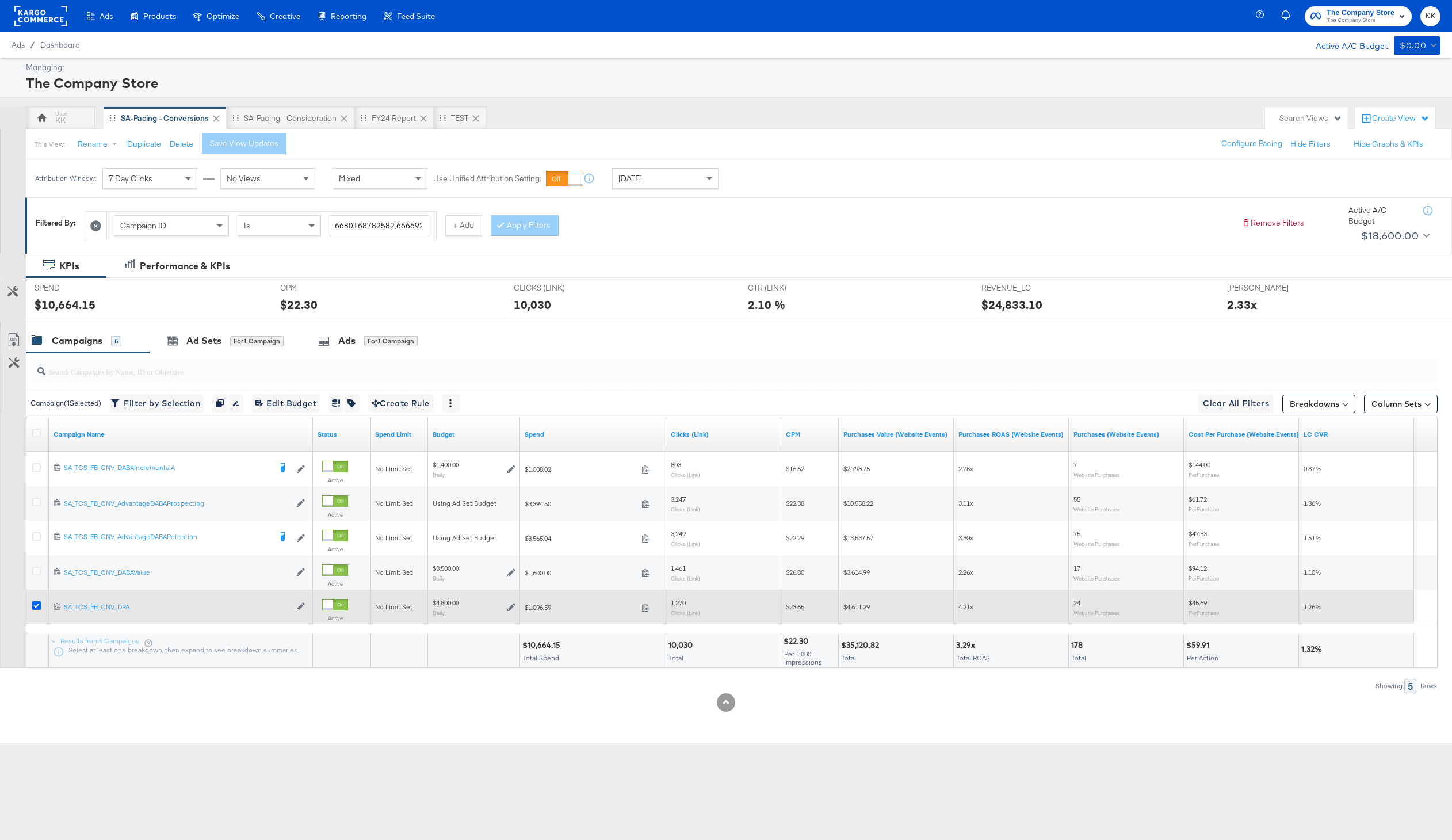
click at [36, 606] on icon at bounding box center [36, 605] width 8 height 8
click at [0, 0] on input "checkbox" at bounding box center [0, 0] width 0 height 0
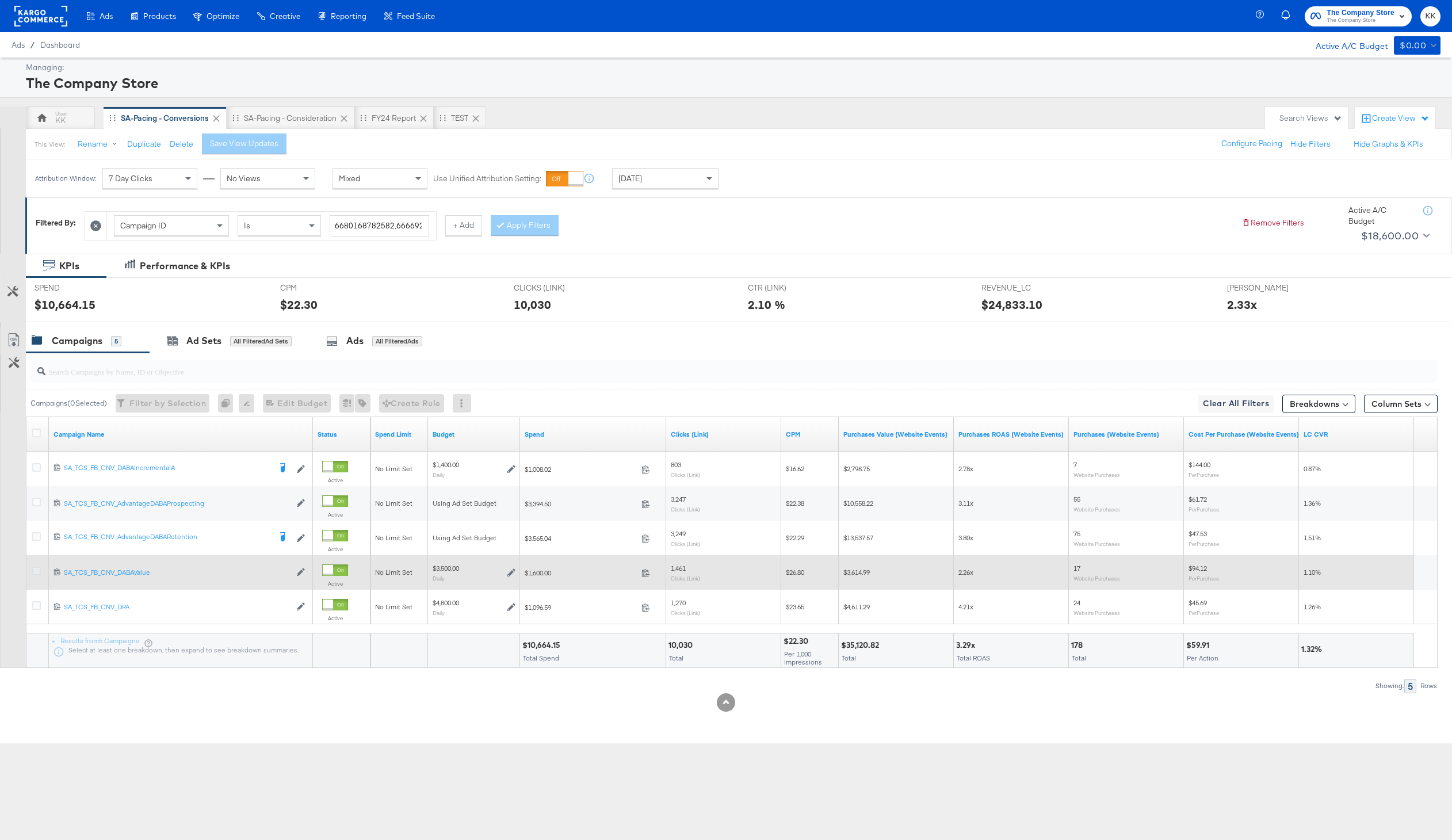
click at [36, 574] on icon at bounding box center [36, 570] width 8 height 8
click at [0, 0] on input "checkbox" at bounding box center [0, 0] width 0 height 0
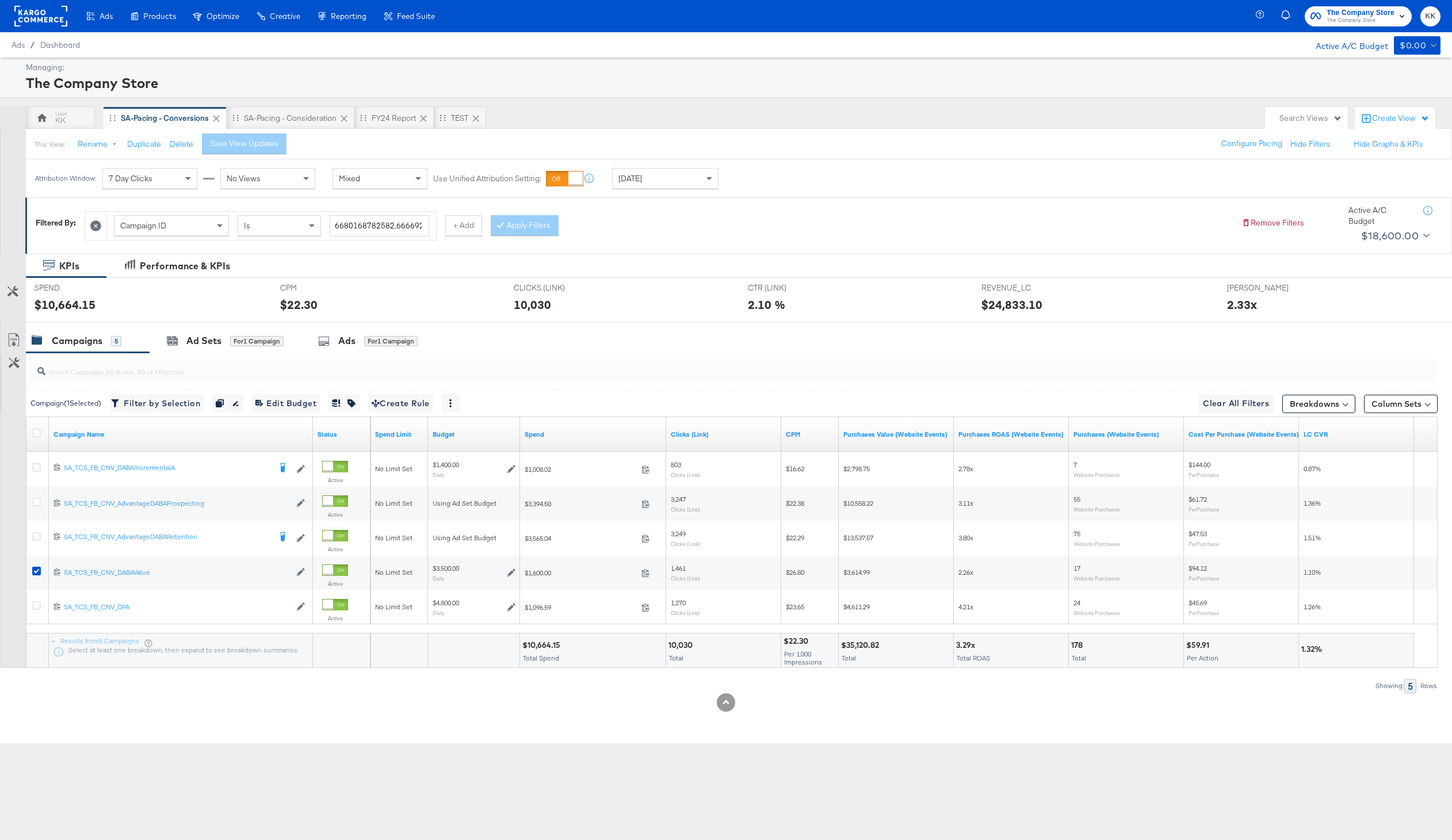
click at [236, 326] on div at bounding box center [726, 327] width 1452 height 9
click at [253, 338] on div "for 1 Campaign" at bounding box center [257, 341] width 53 height 10
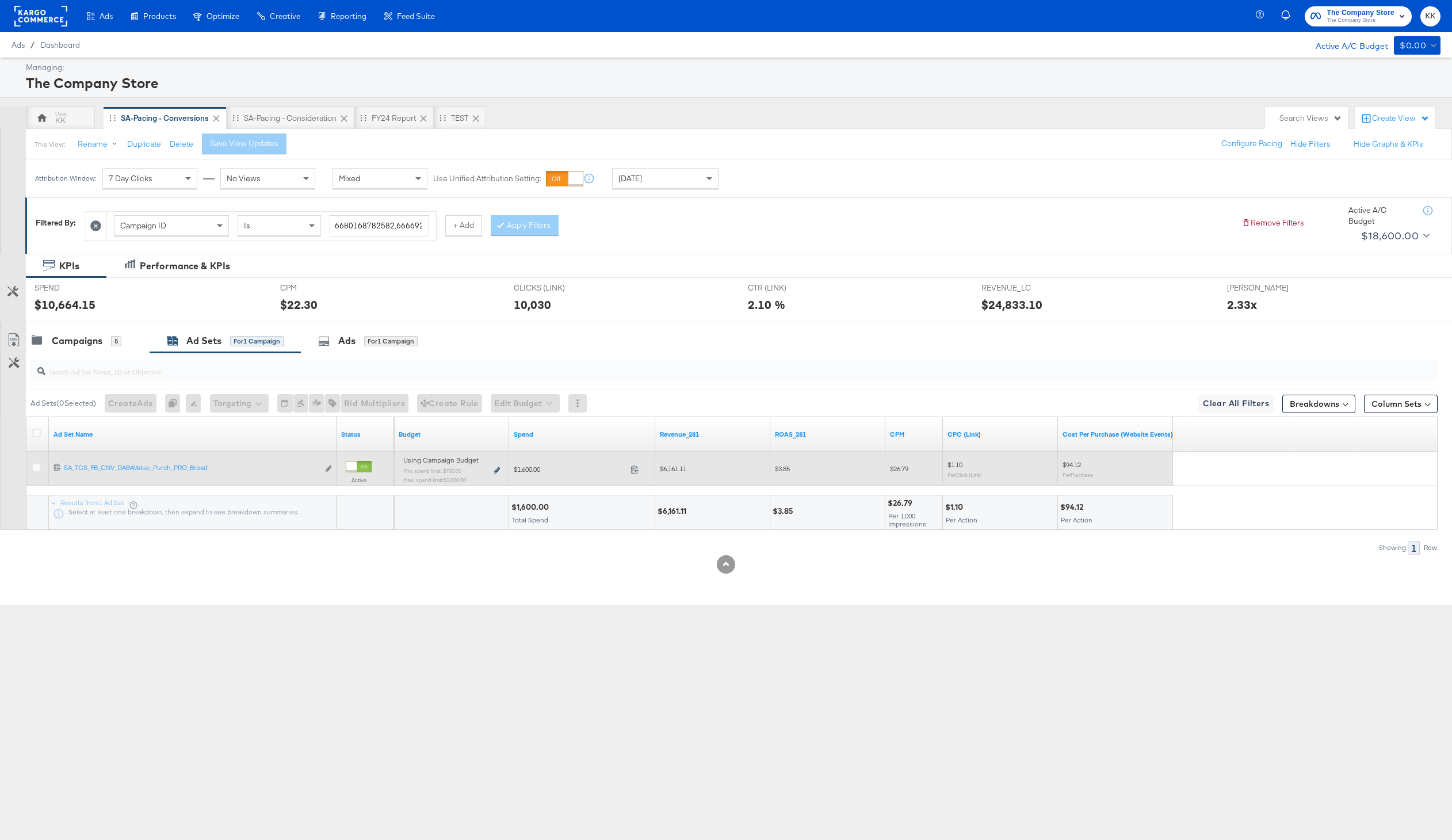
click at [496, 468] on icon at bounding box center [497, 470] width 6 height 6
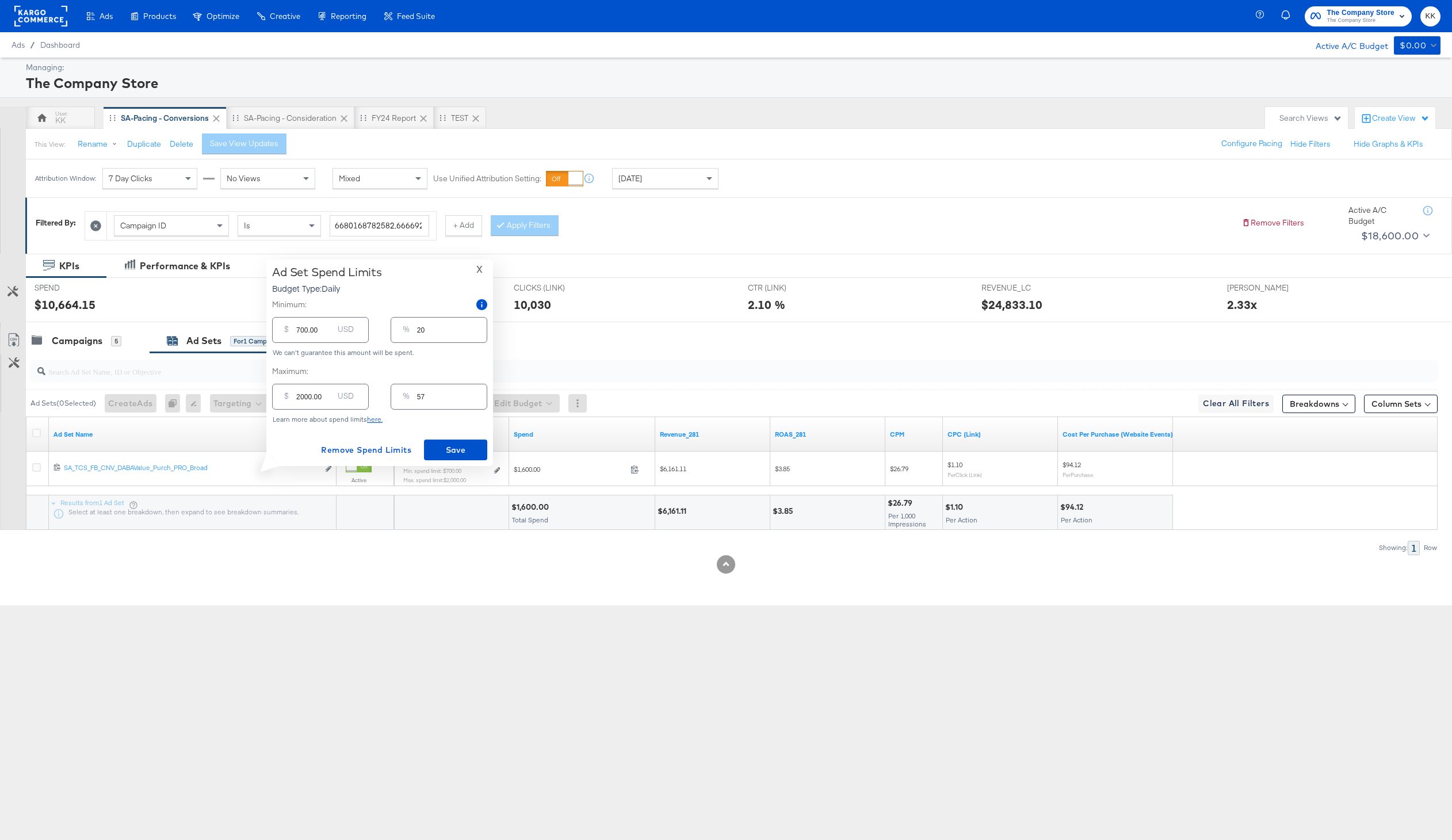
click at [299, 327] on input "700.00" at bounding box center [314, 325] width 37 height 25
type input "00.00"
type input "0"
type input "200.00"
type input "6"
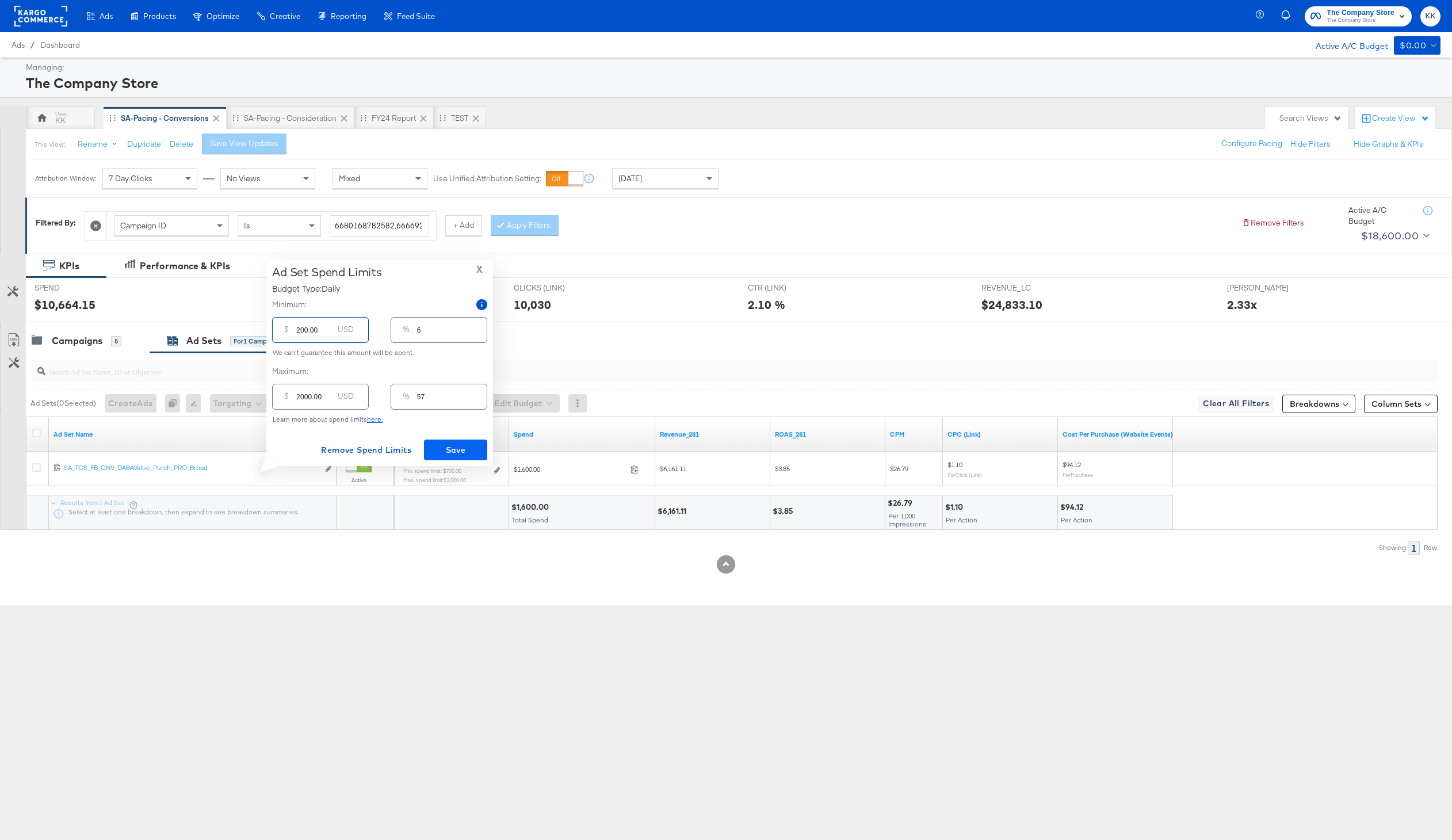
type input "200.00"
click at [438, 441] on button "Save" at bounding box center [455, 450] width 63 height 21
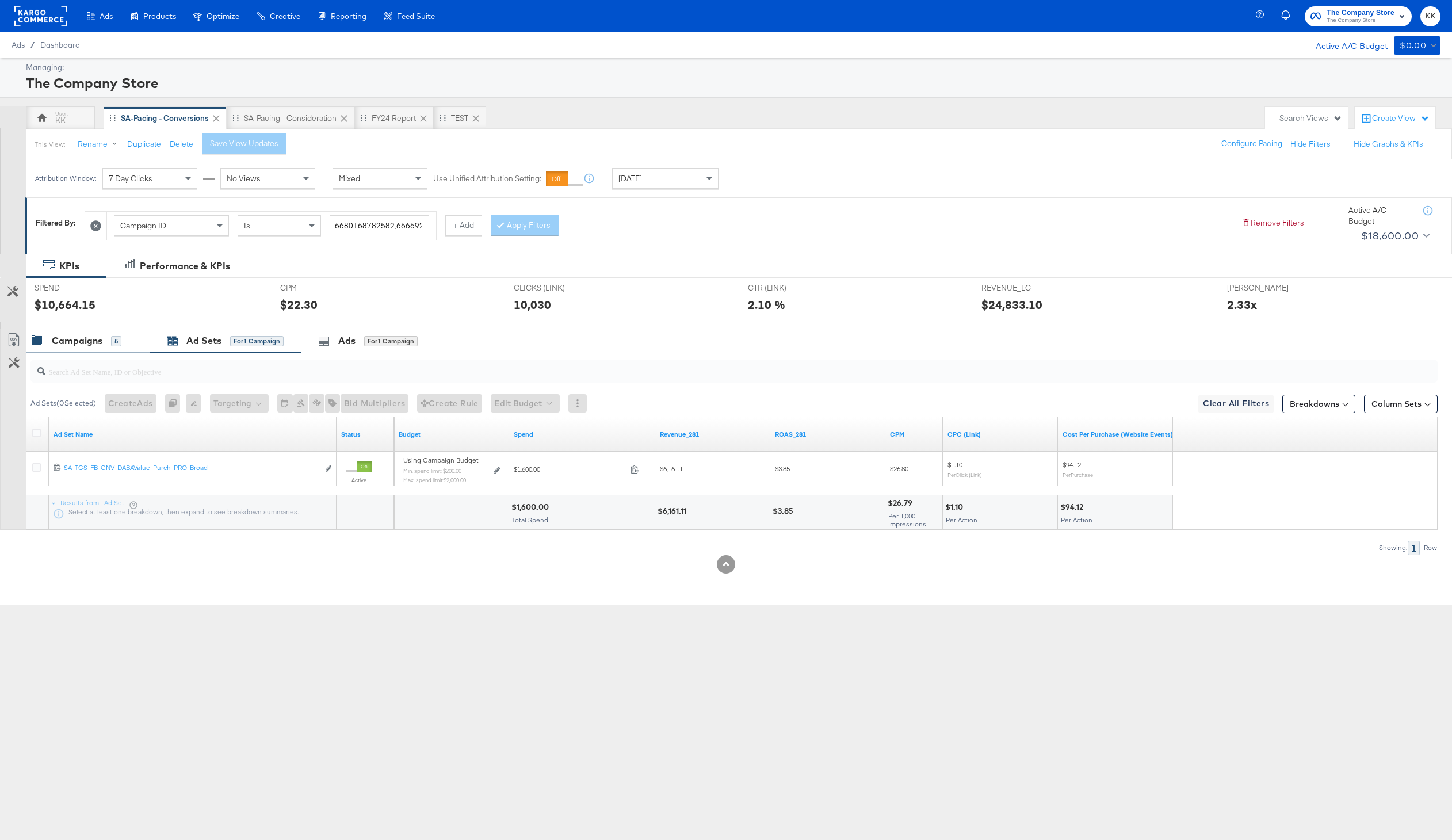
click at [103, 329] on div "Campaigns 5" at bounding box center [88, 341] width 123 height 25
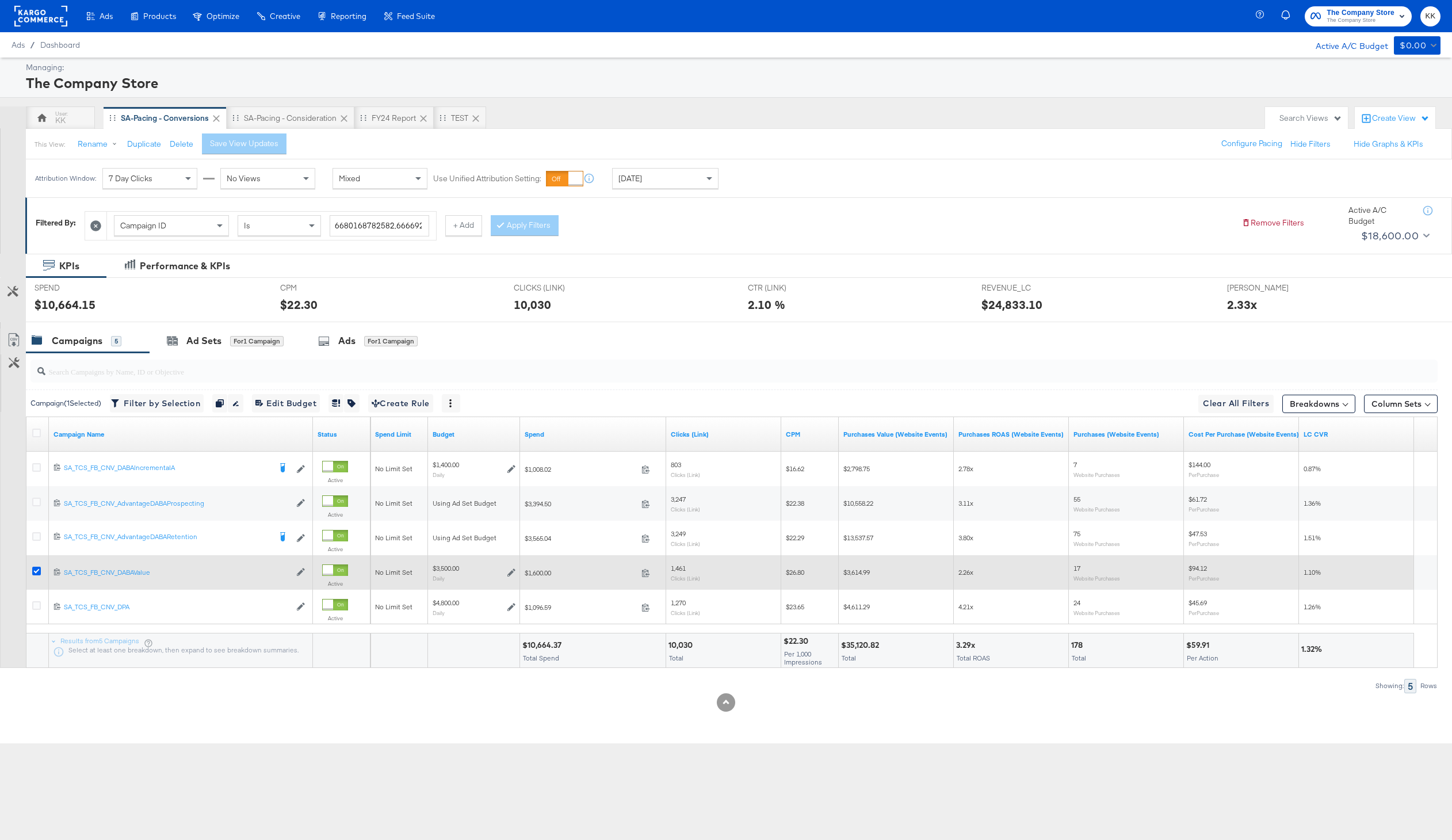
click at [32, 573] on icon at bounding box center [36, 570] width 8 height 8
click at [0, 0] on input "checkbox" at bounding box center [0, 0] width 0 height 0
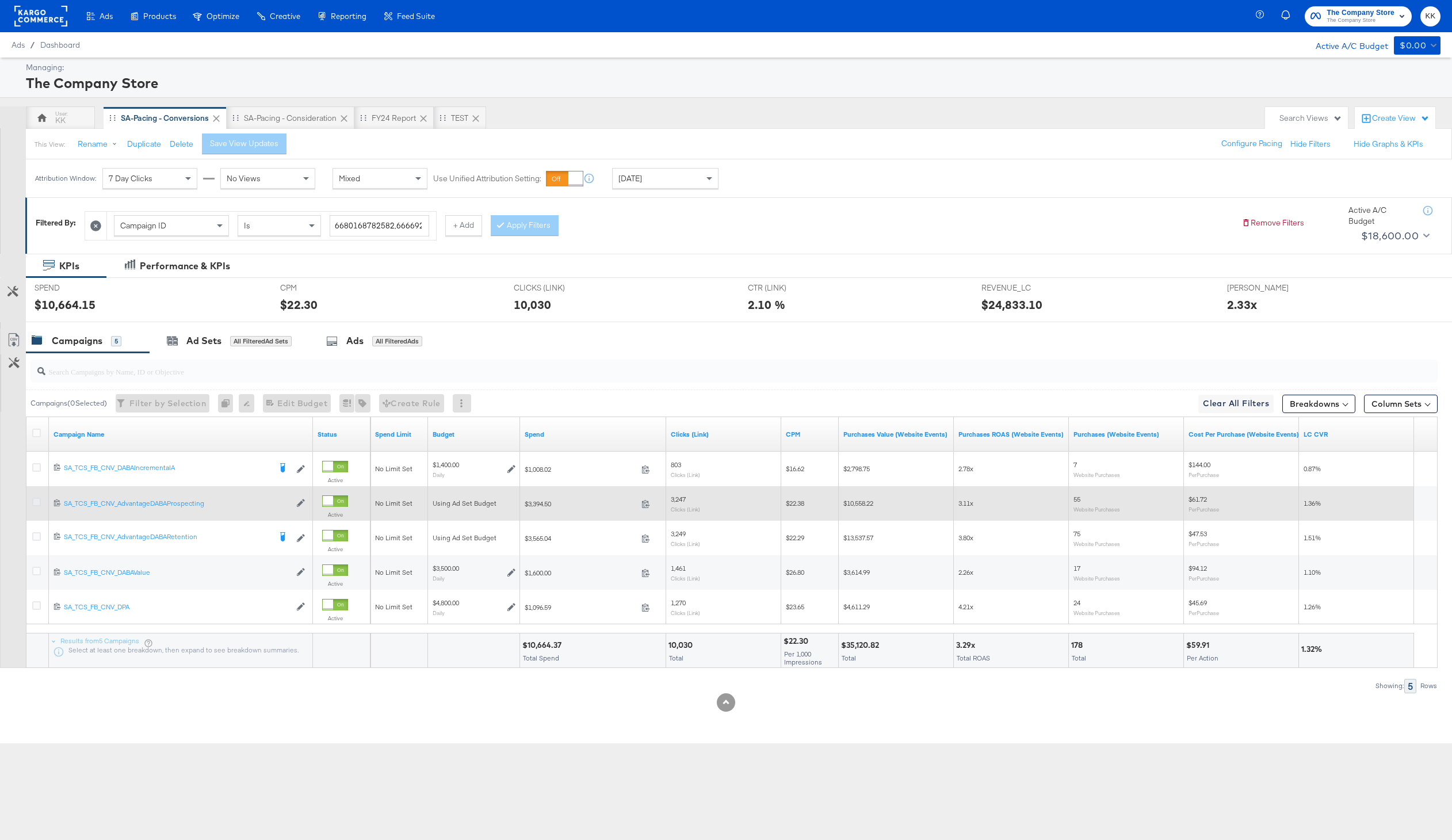
click at [35, 503] on icon at bounding box center [36, 502] width 8 height 8
click at [0, 0] on input "checkbox" at bounding box center [0, 0] width 0 height 0
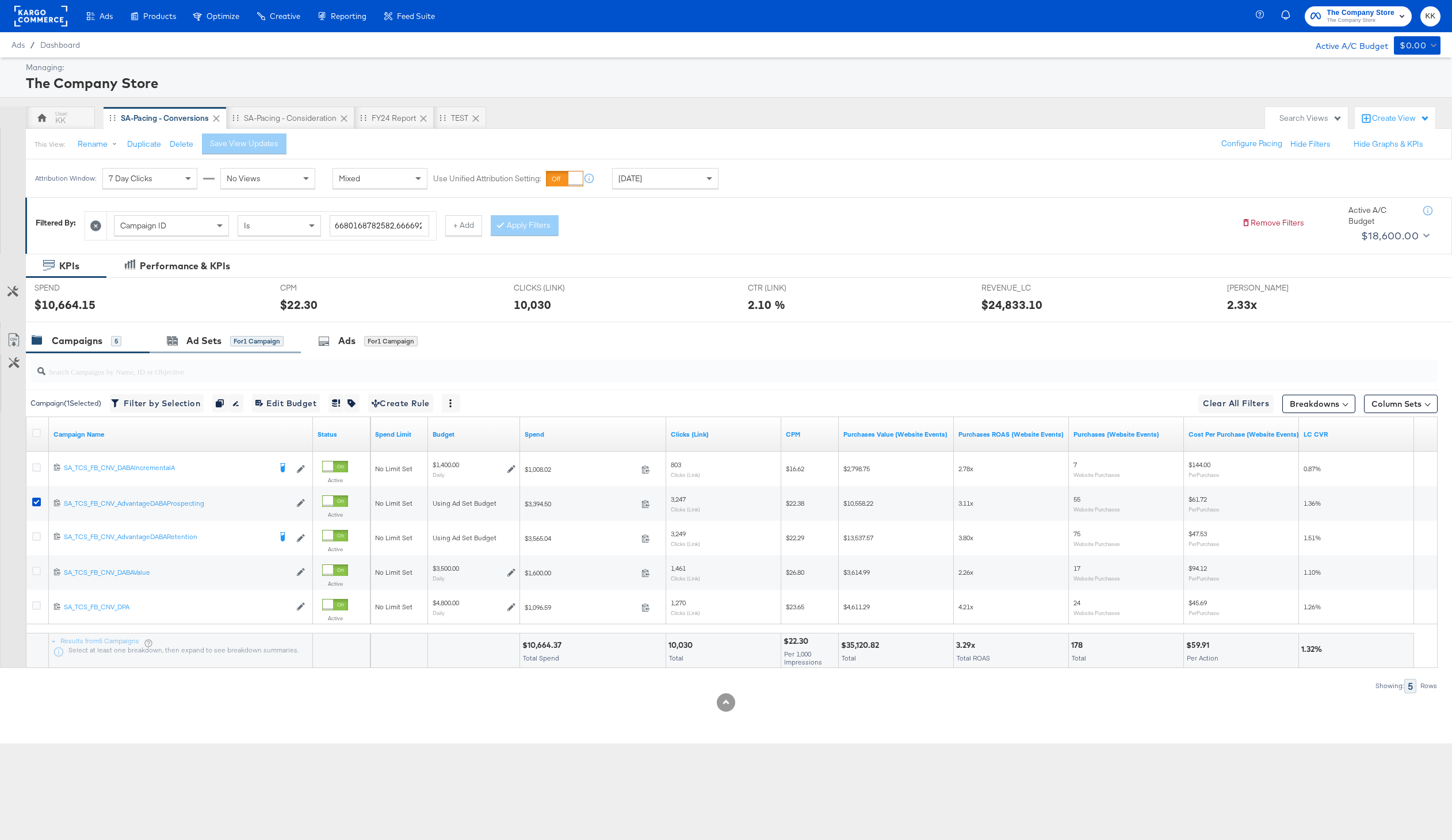
click at [212, 331] on div "Ad Sets for 1 Campaign" at bounding box center [225, 341] width 151 height 25
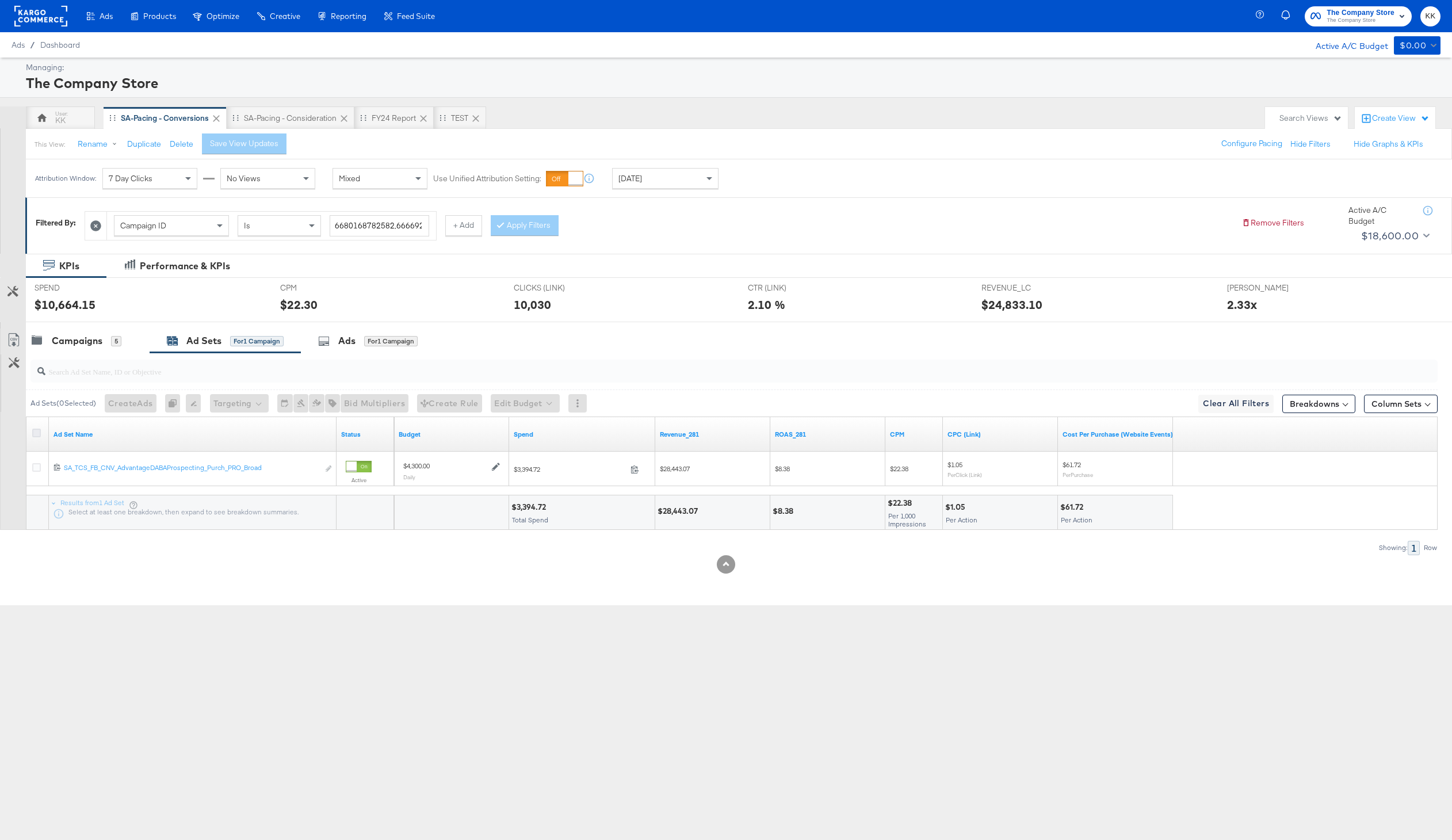
click at [36, 431] on icon at bounding box center [36, 433] width 8 height 8
click at [0, 0] on input "checkbox" at bounding box center [0, 0] width 0 height 0
click at [516, 413] on div "Ad Set ( 1 Selected) Create Ad Create 1 ad Cannot duplicate Adset from Advantag…" at bounding box center [732, 403] width 1412 height 27
click at [517, 403] on button "Edit Budget" at bounding box center [509, 403] width 69 height 18
click at [538, 429] on span "Edit Ad Set Budget" at bounding box center [513, 433] width 66 height 15
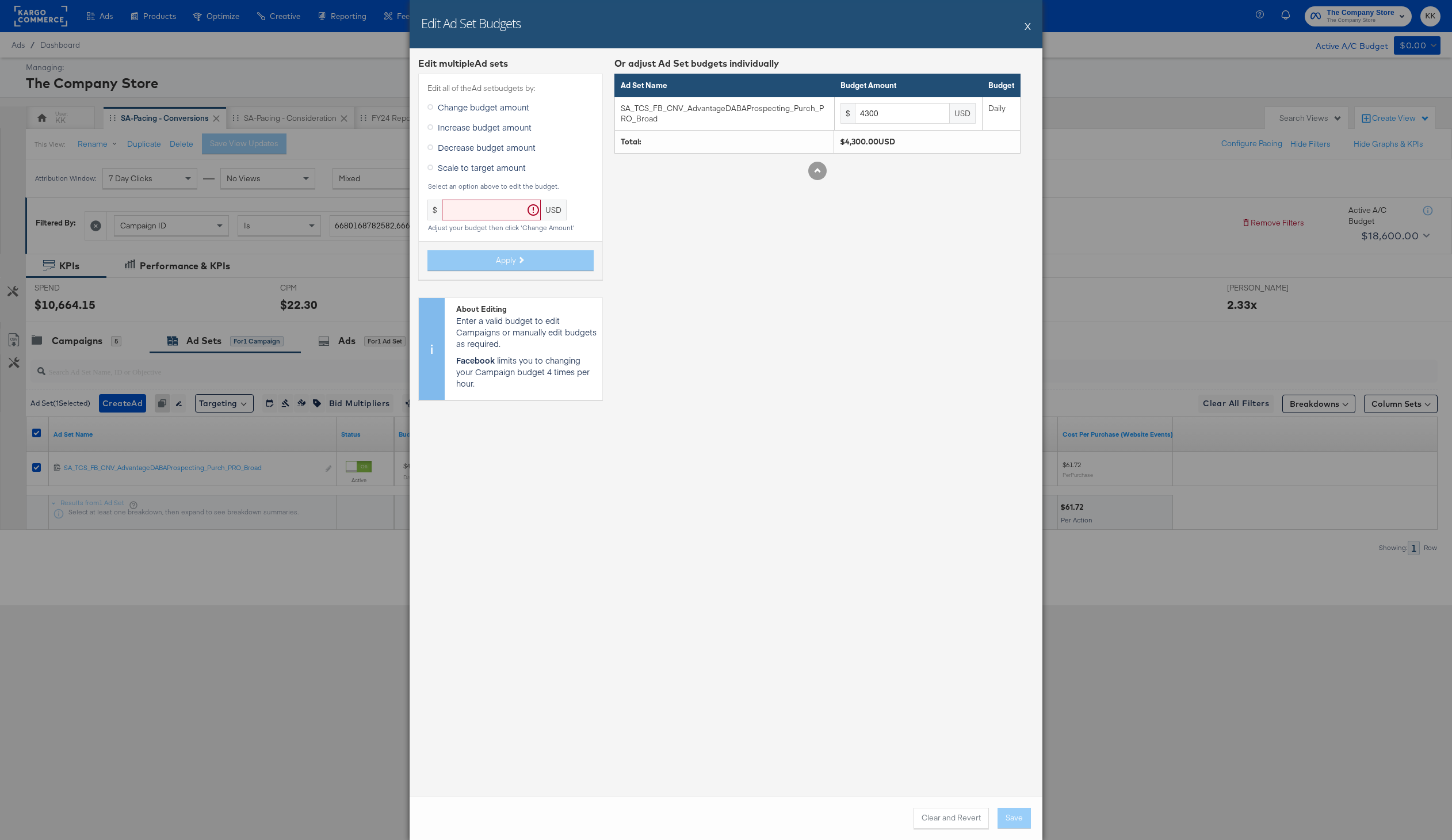
click at [481, 146] on span "Decrease budget amount" at bounding box center [487, 147] width 98 height 12
click at [0, 0] on input "Decrease budget amount" at bounding box center [0, 0] width 0 height 0
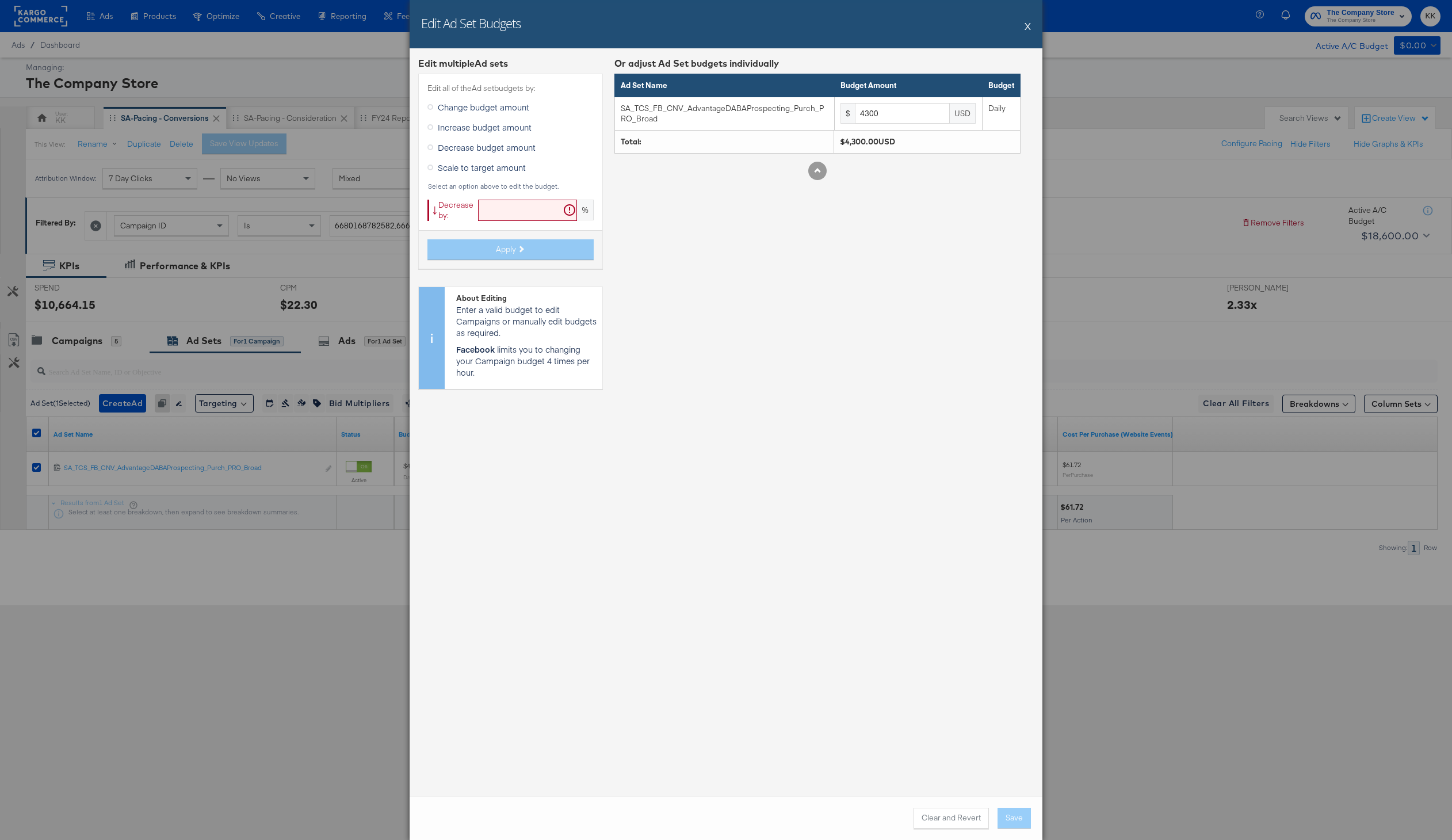
click at [498, 205] on input "text" at bounding box center [528, 210] width 99 height 21
type input "2"
type input "19"
click at [466, 249] on button "Apply" at bounding box center [511, 249] width 166 height 21
type input "3483"
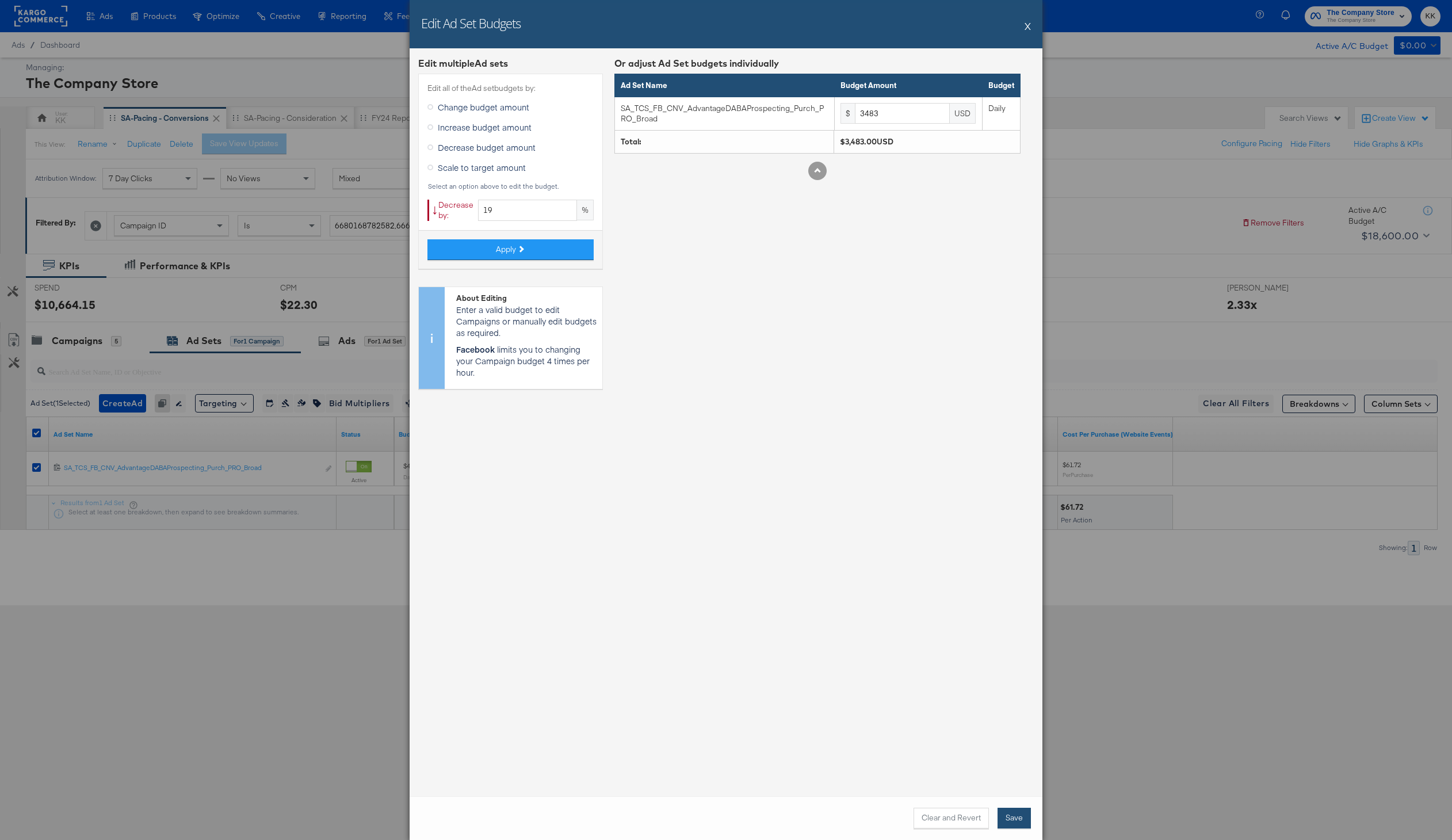
click at [1015, 823] on button "Save" at bounding box center [1013, 818] width 33 height 21
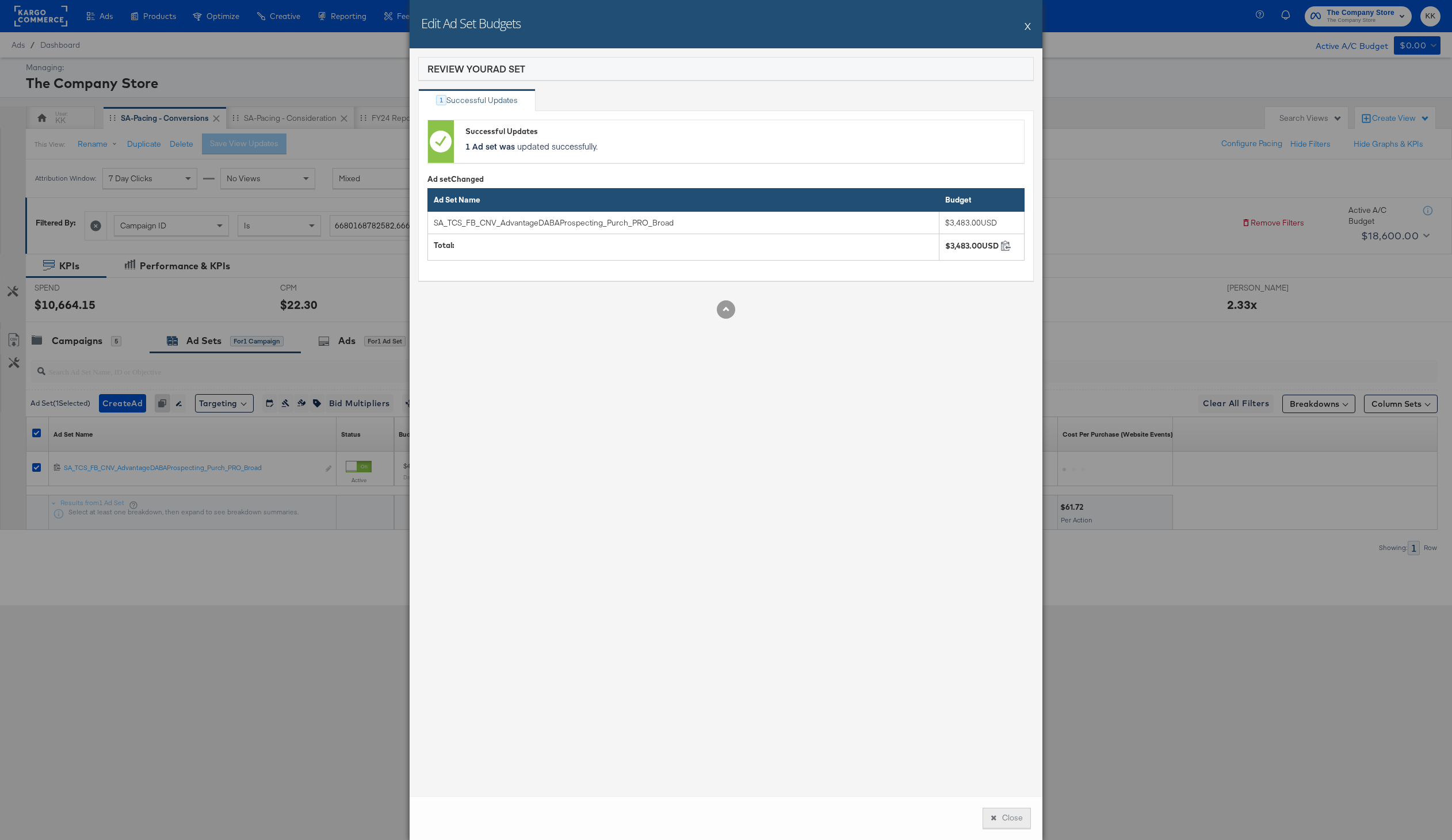
click at [1001, 825] on button "Close" at bounding box center [1006, 818] width 48 height 21
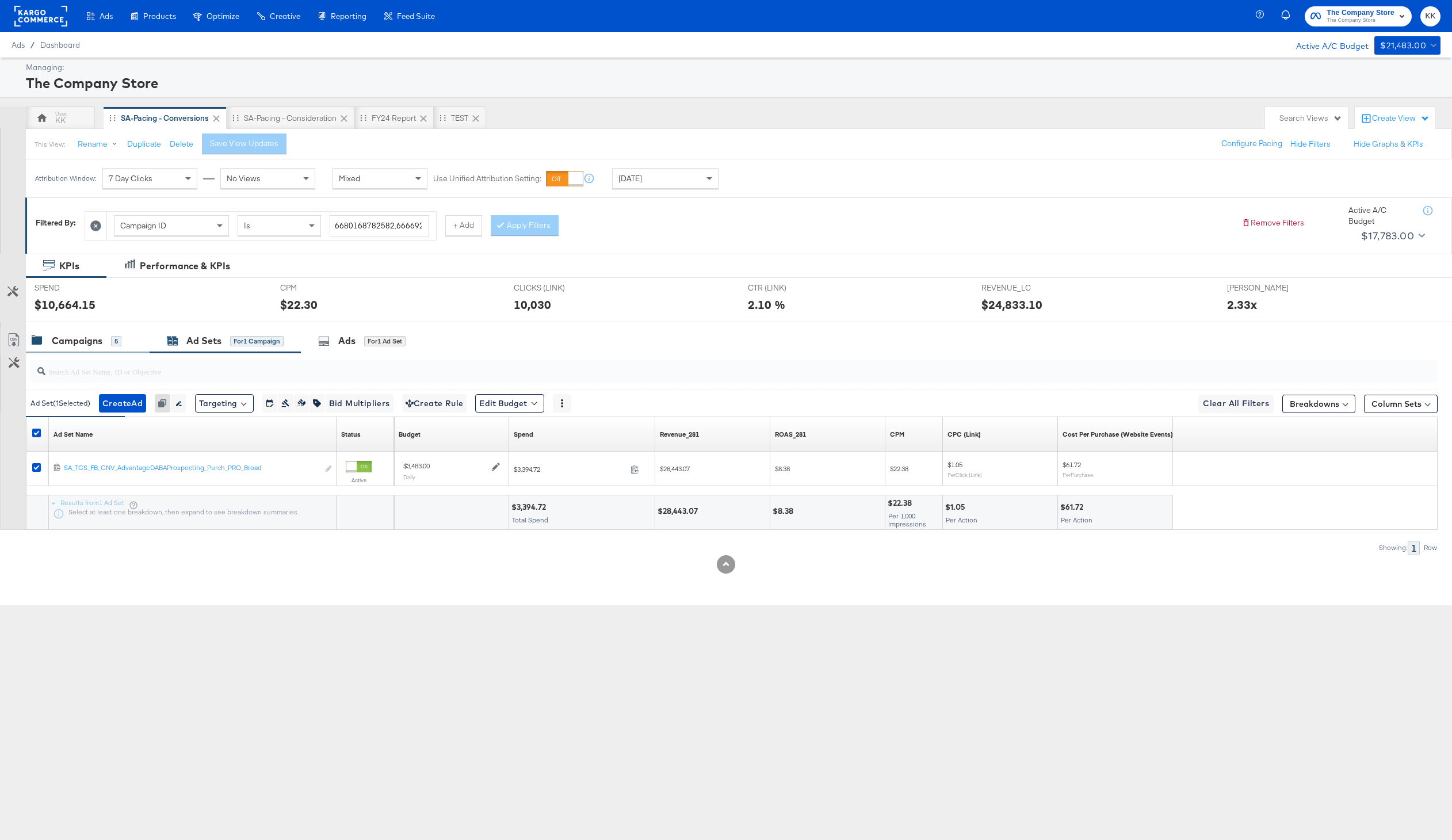
click at [64, 346] on div "Campaigns" at bounding box center [77, 340] width 51 height 13
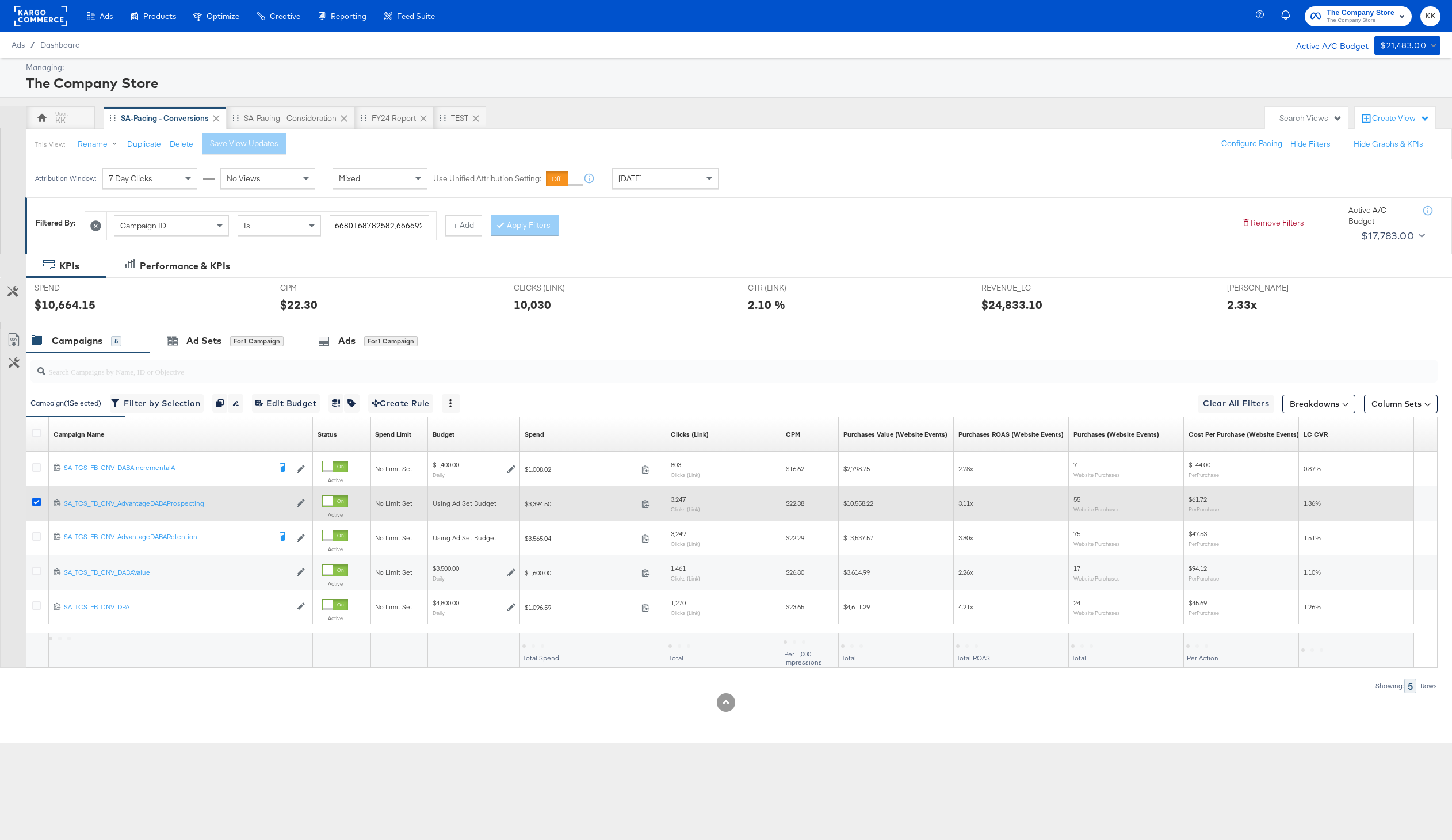
click at [38, 500] on icon at bounding box center [36, 502] width 8 height 8
click at [0, 0] on input "checkbox" at bounding box center [0, 0] width 0 height 0
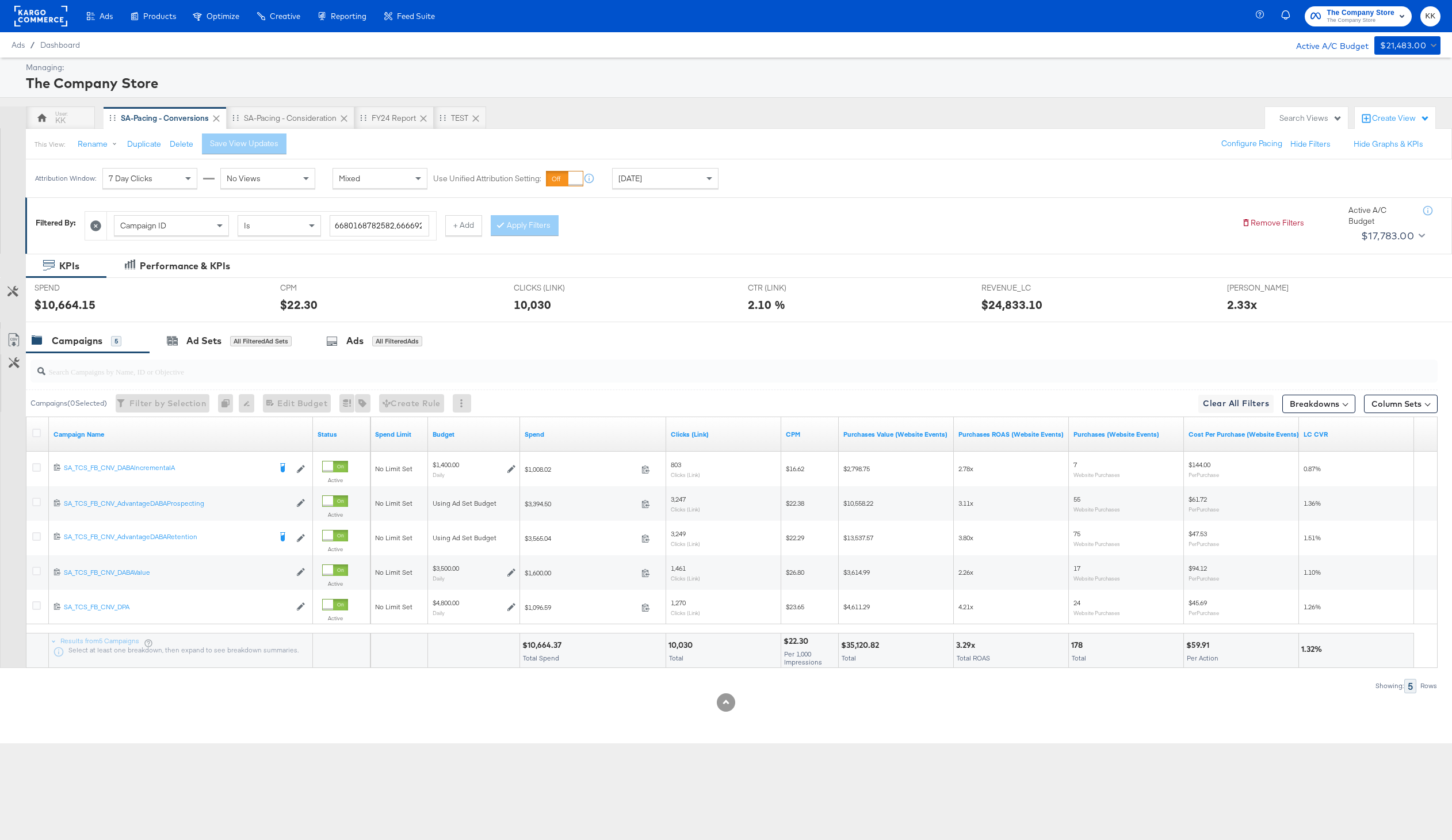
click at [68, 339] on div "Campaigns" at bounding box center [77, 340] width 51 height 13
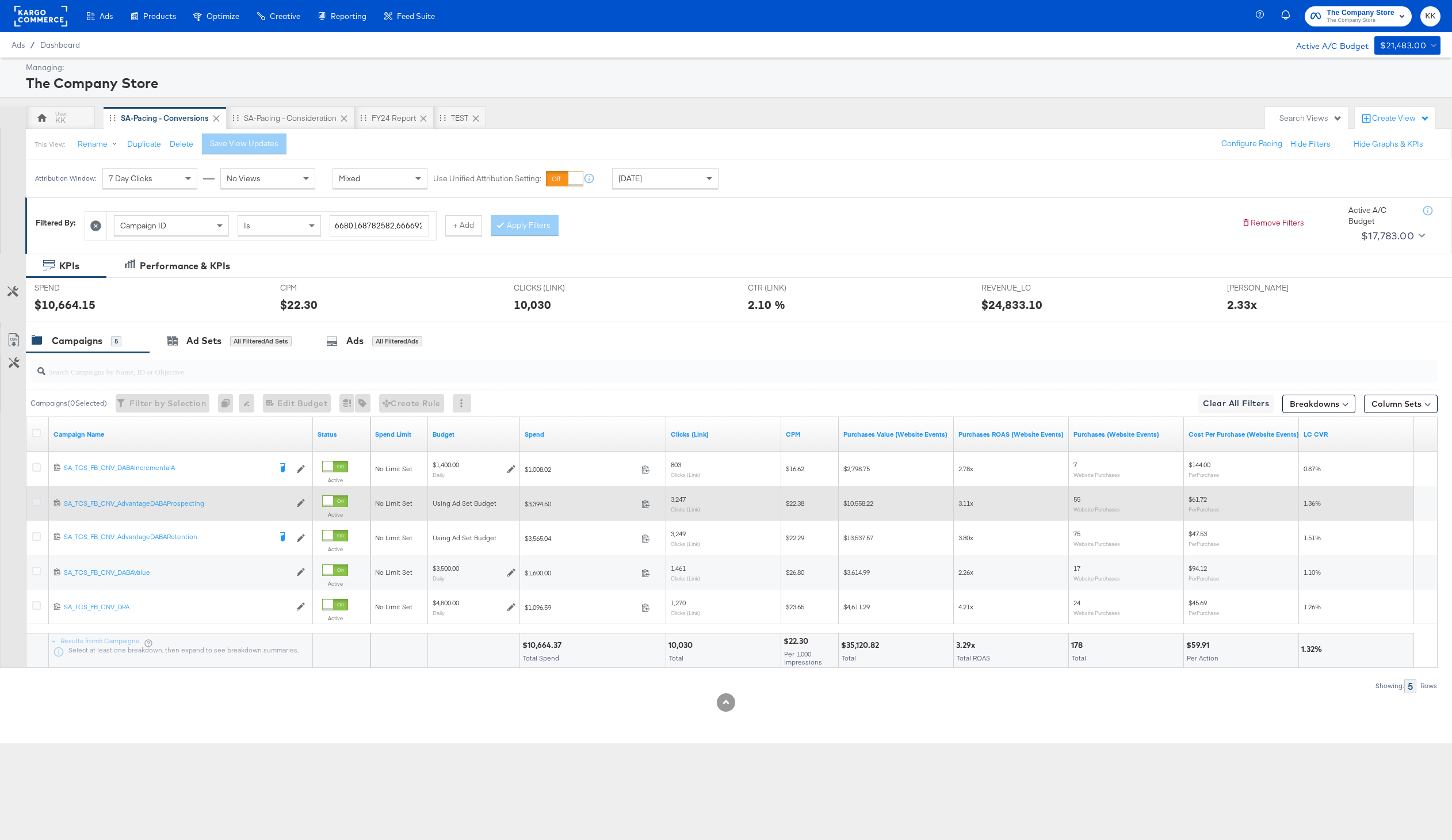
click at [38, 503] on icon at bounding box center [36, 502] width 8 height 8
click at [0, 0] on input "checkbox" at bounding box center [0, 0] width 0 height 0
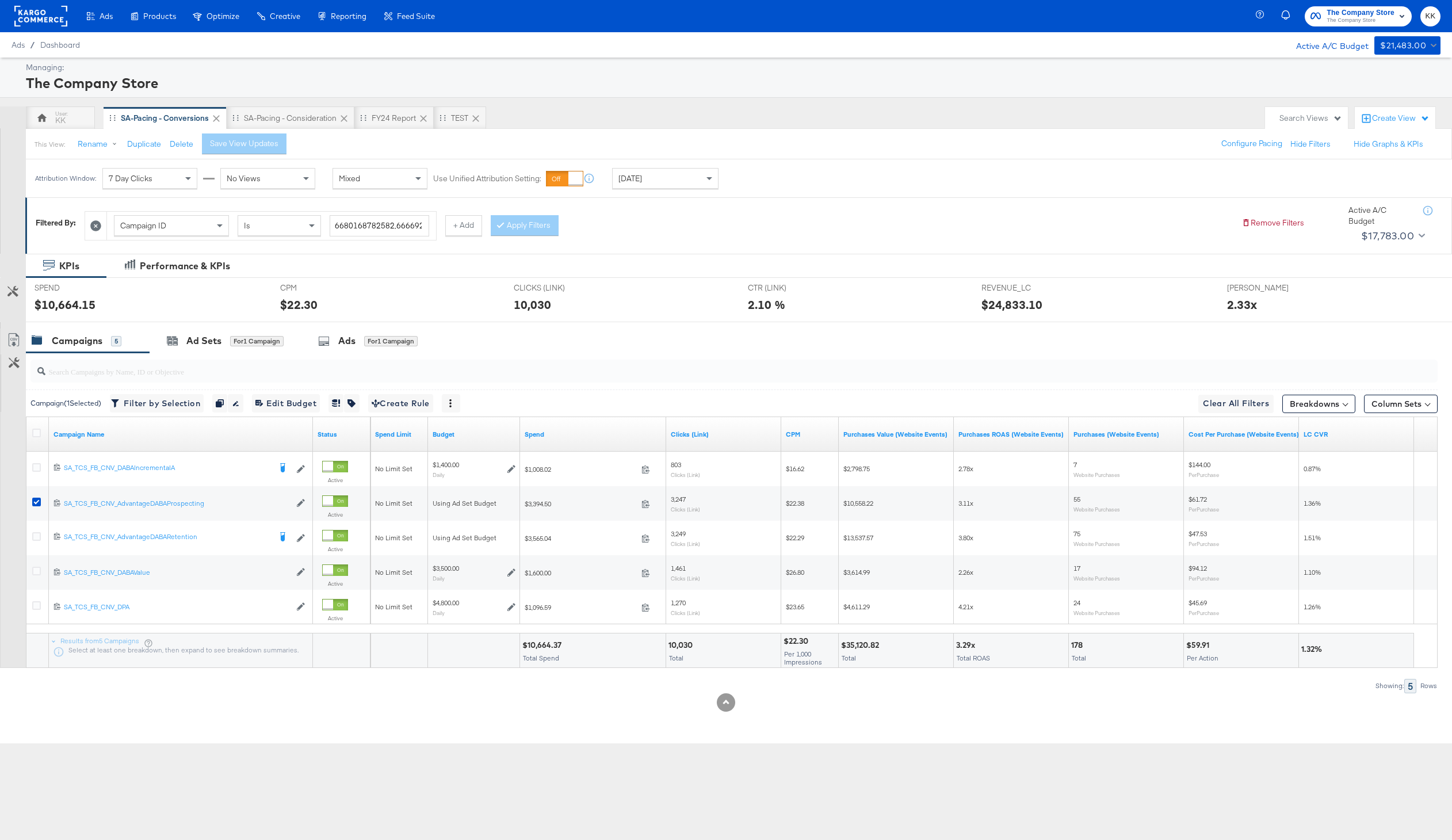
click at [188, 357] on input "search" at bounding box center [676, 366] width 1260 height 23
click at [207, 348] on div "Ad Sets for 1 Campaign" at bounding box center [225, 341] width 151 height 25
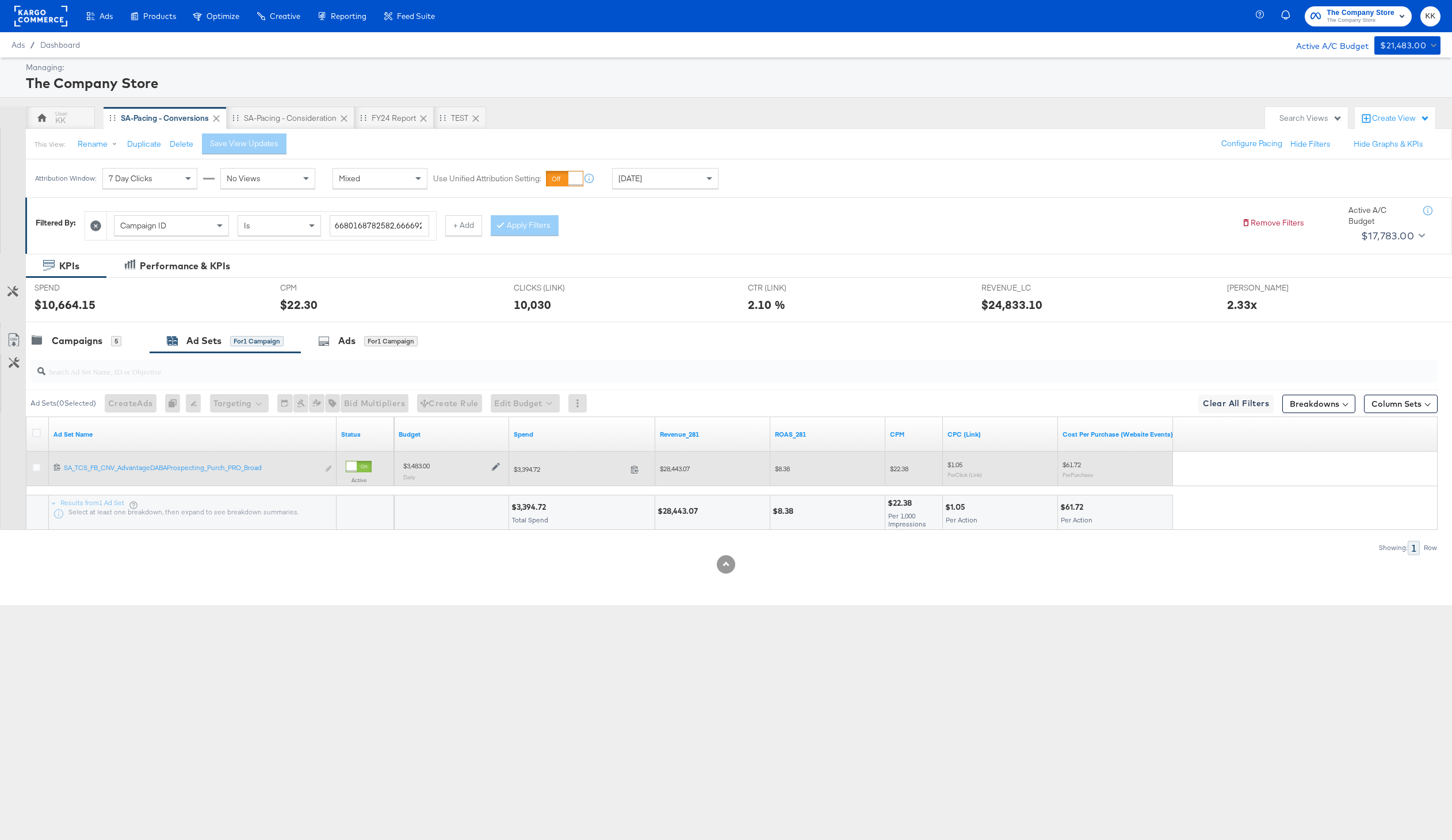
click at [490, 465] on div at bounding box center [494, 465] width 11 height 10
click at [496, 465] on icon at bounding box center [496, 466] width 8 height 8
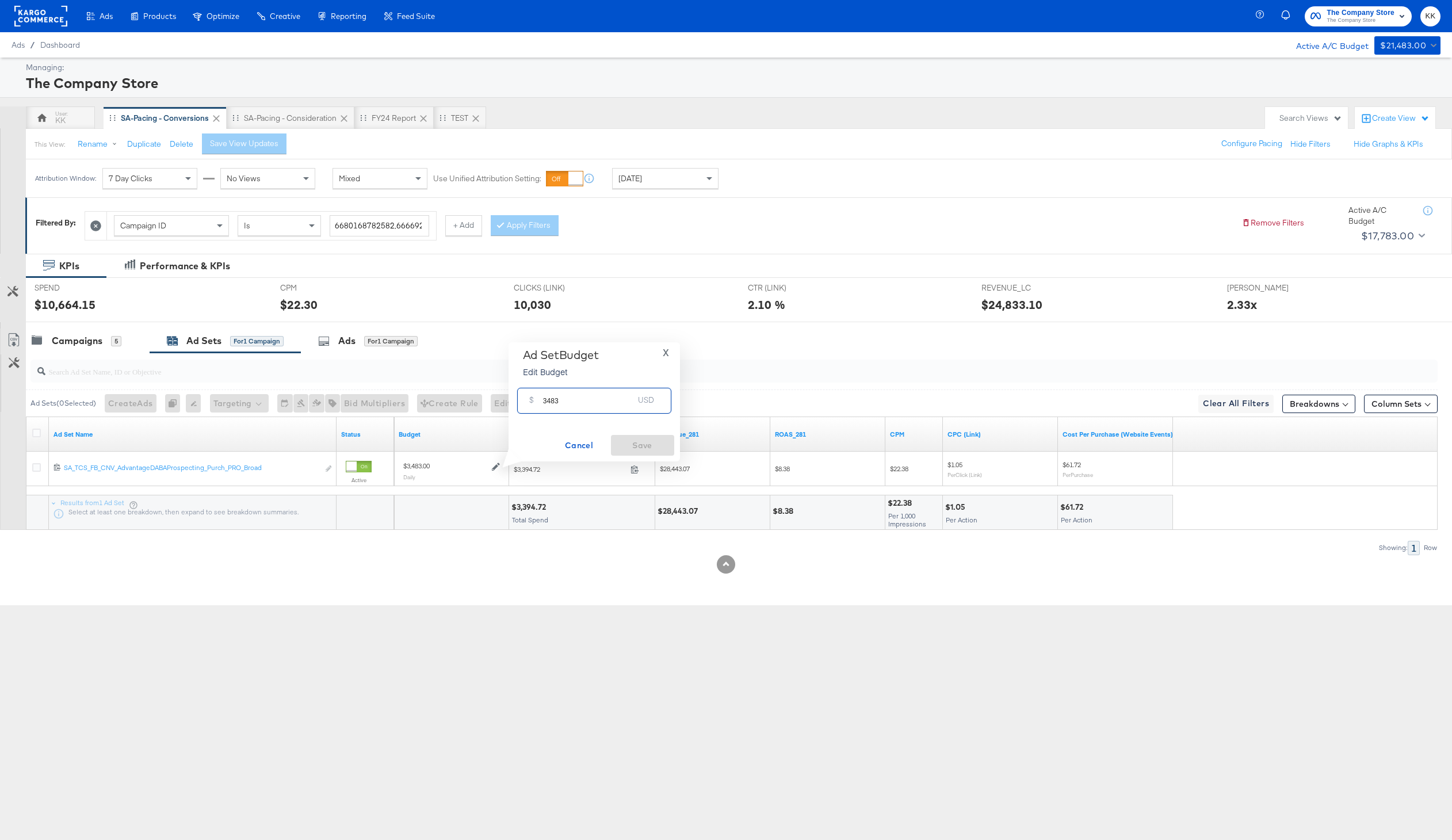
drag, startPoint x: 564, startPoint y: 403, endPoint x: 527, endPoint y: 403, distance: 37.0
click at [527, 403] on div "$ 3483 USD" at bounding box center [594, 401] width 154 height 26
type input "3100"
click at [637, 451] on span "Save" at bounding box center [642, 446] width 54 height 14
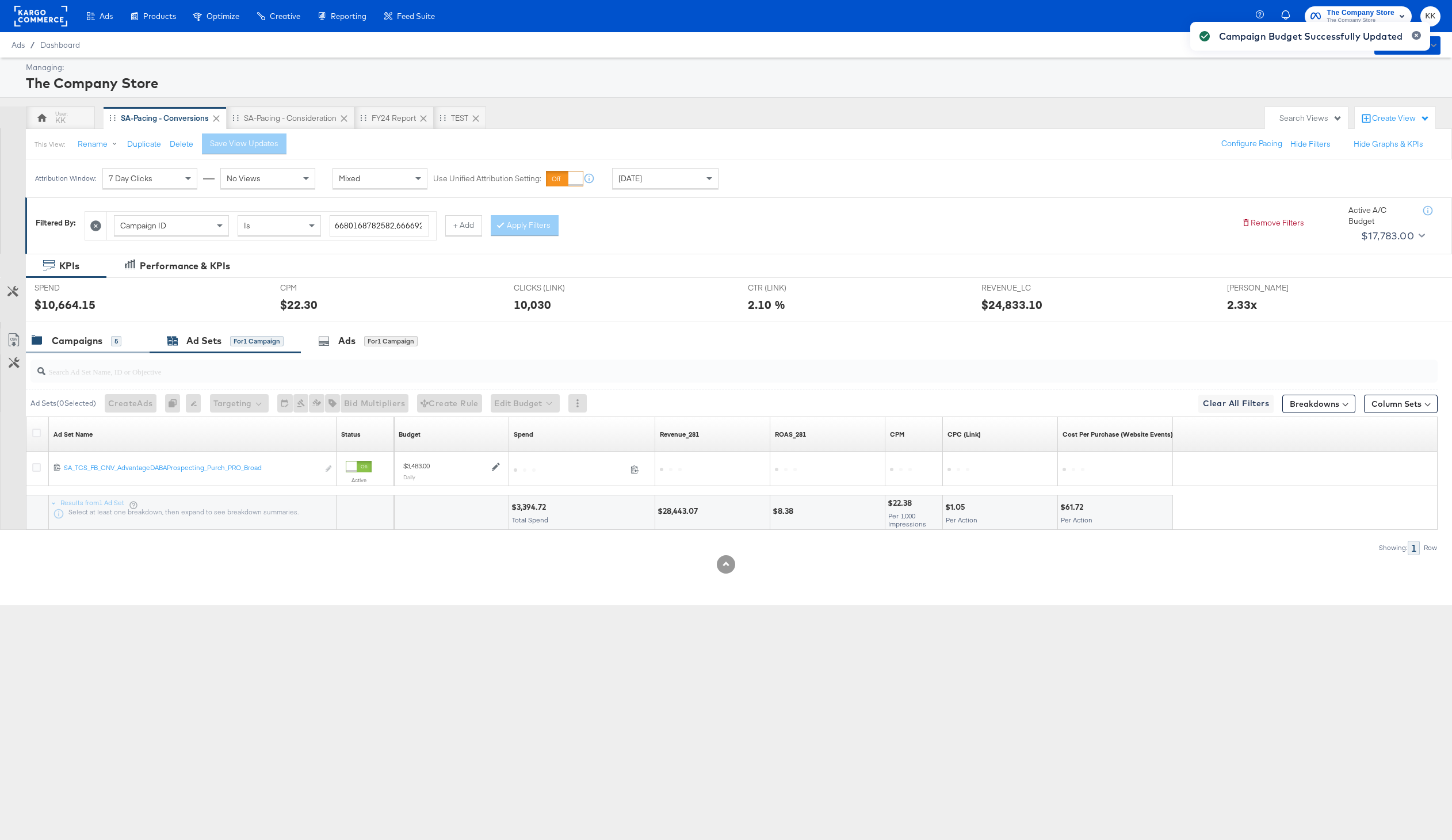
click at [89, 347] on div "Campaigns" at bounding box center [77, 340] width 51 height 13
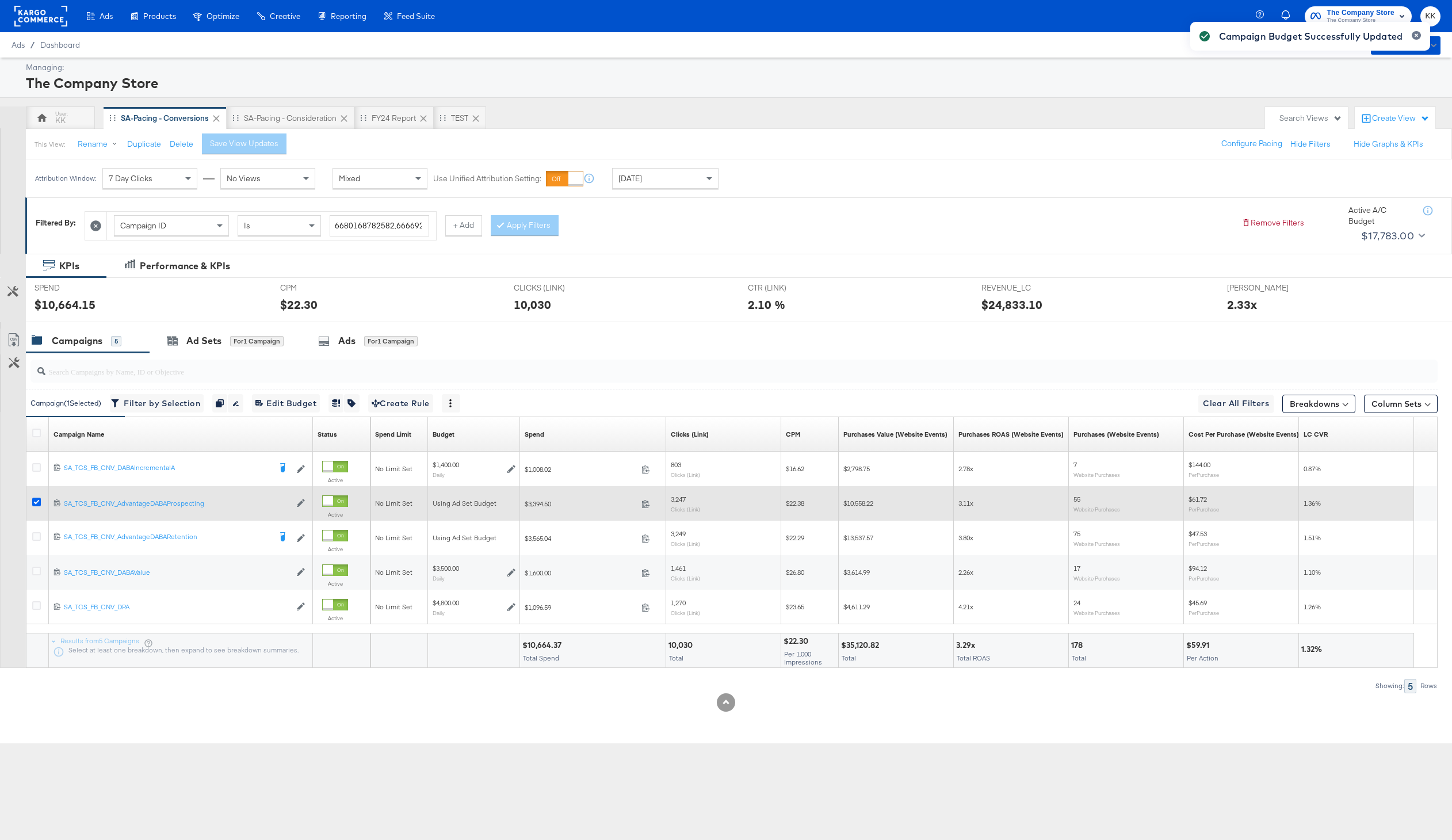
click at [38, 500] on icon at bounding box center [36, 502] width 8 height 8
click at [0, 0] on input "checkbox" at bounding box center [0, 0] width 0 height 0
click at [38, 500] on icon at bounding box center [36, 502] width 8 height 8
click at [0, 0] on input "checkbox" at bounding box center [0, 0] width 0 height 0
click at [38, 500] on icon at bounding box center [36, 502] width 8 height 8
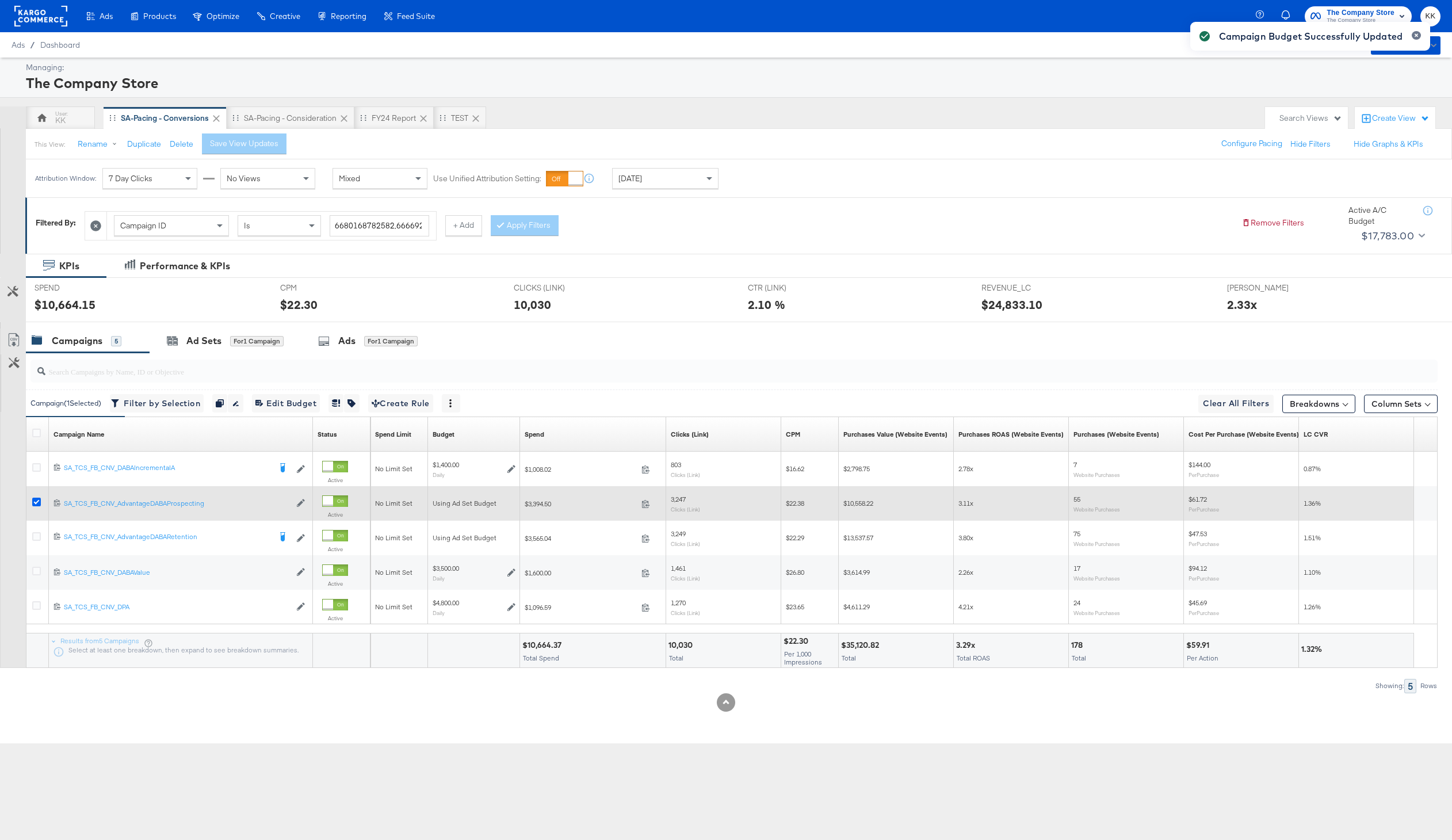
click at [0, 0] on input "checkbox" at bounding box center [0, 0] width 0 height 0
